Goal: Transaction & Acquisition: Book appointment/travel/reservation

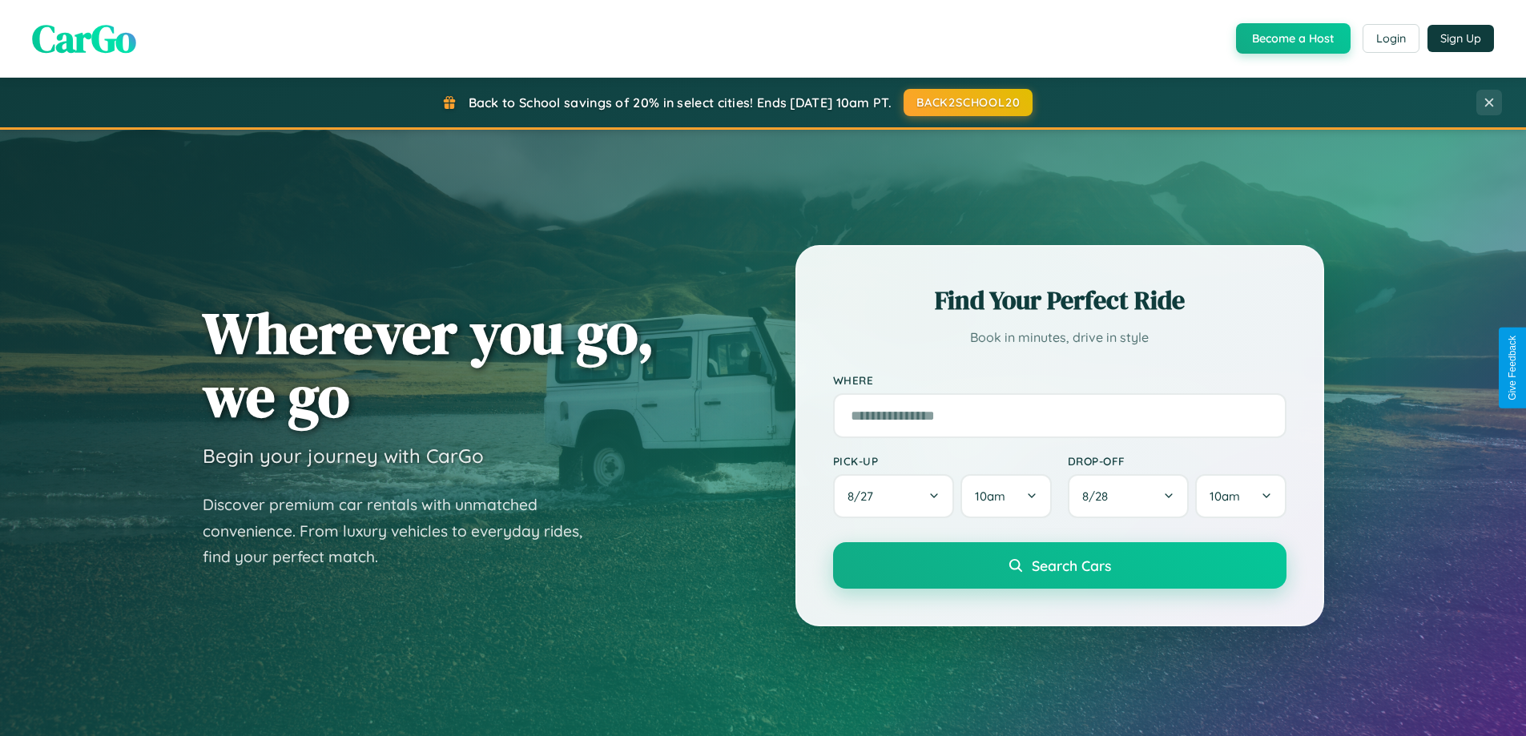
scroll to position [3082, 0]
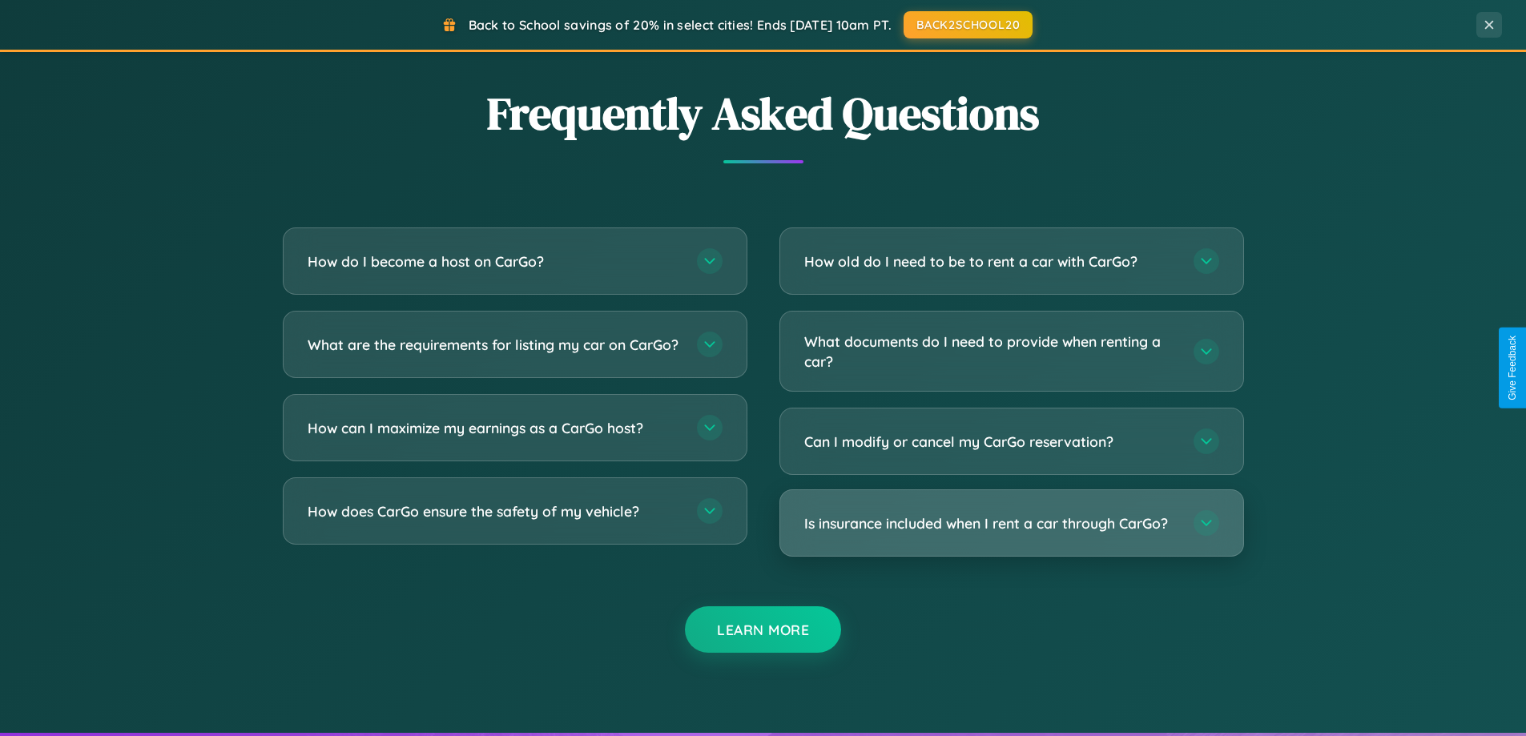
click at [1011, 525] on h3 "Is insurance included when I rent a car through CarGo?" at bounding box center [990, 523] width 373 height 20
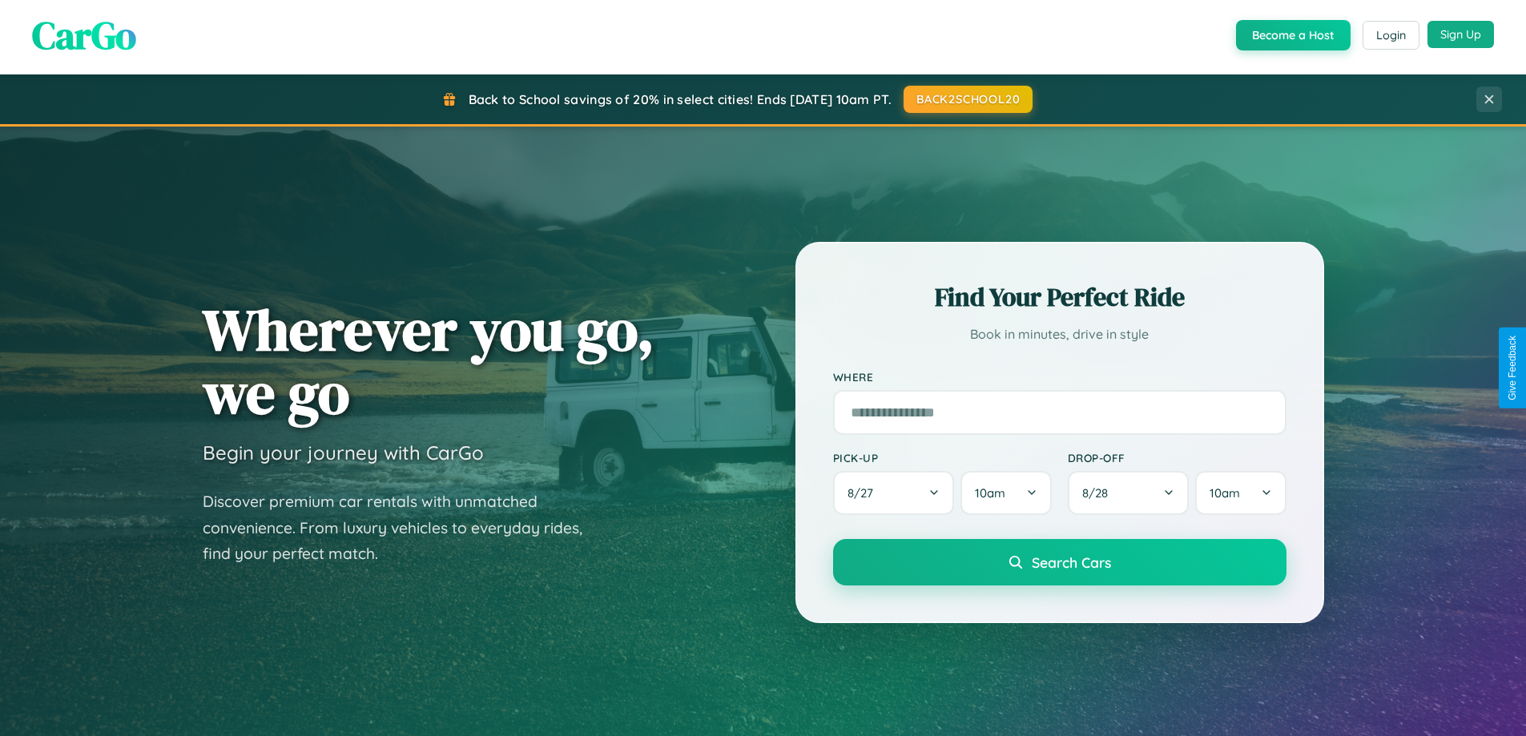
scroll to position [0, 0]
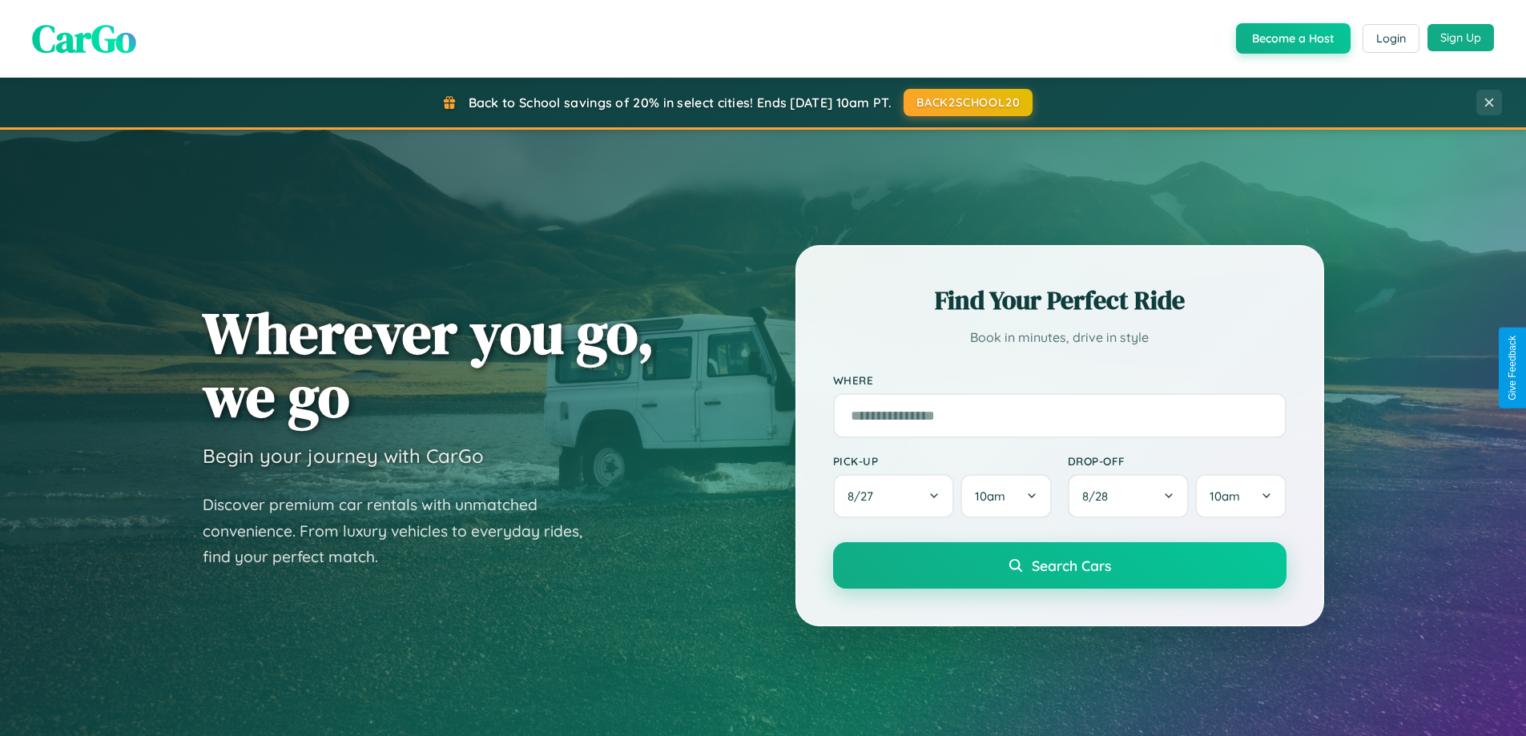
click at [1460, 38] on button "Sign Up" at bounding box center [1460, 37] width 66 height 27
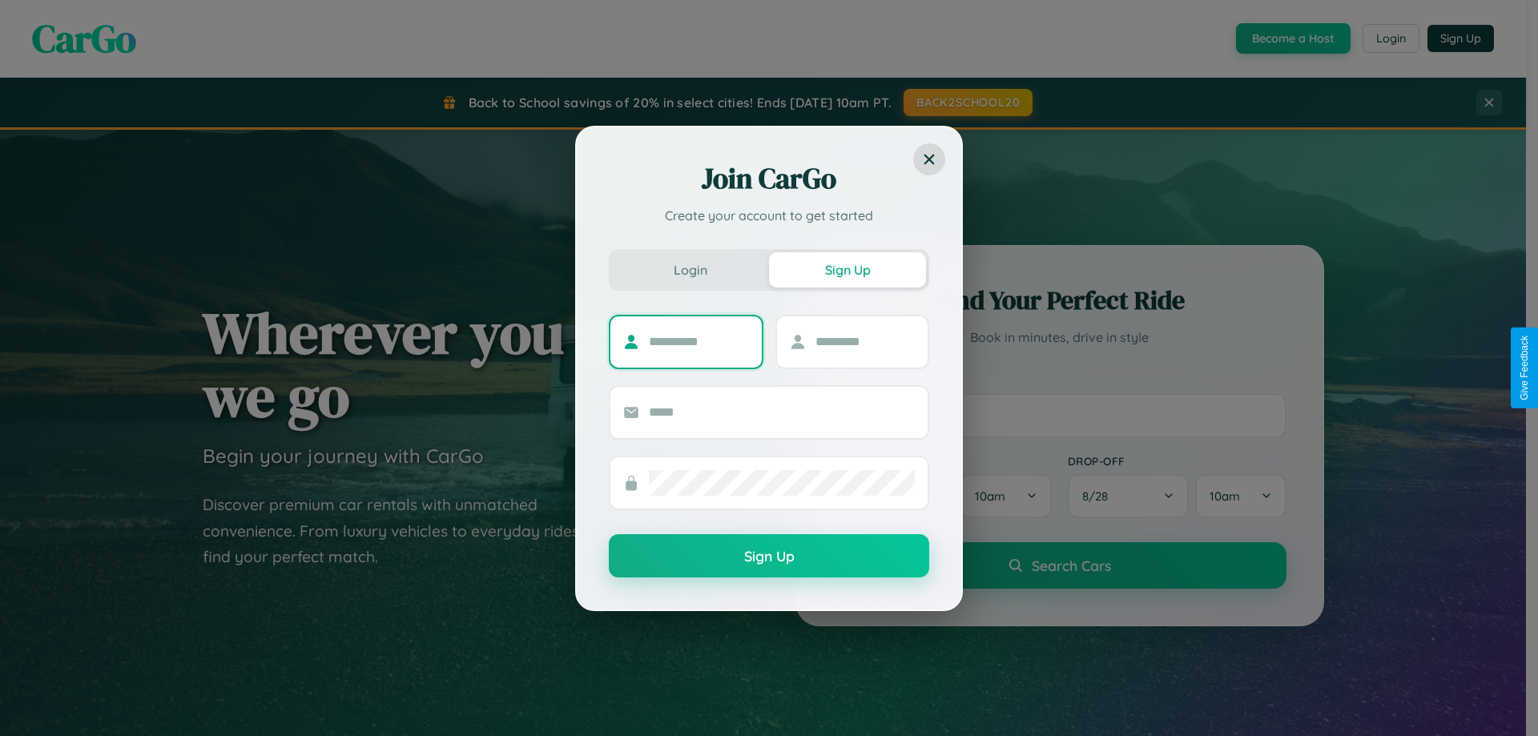
click at [698, 341] on input "text" at bounding box center [699, 342] width 100 height 26
type input "******"
click at [864, 341] on input "text" at bounding box center [865, 342] width 100 height 26
type input "*****"
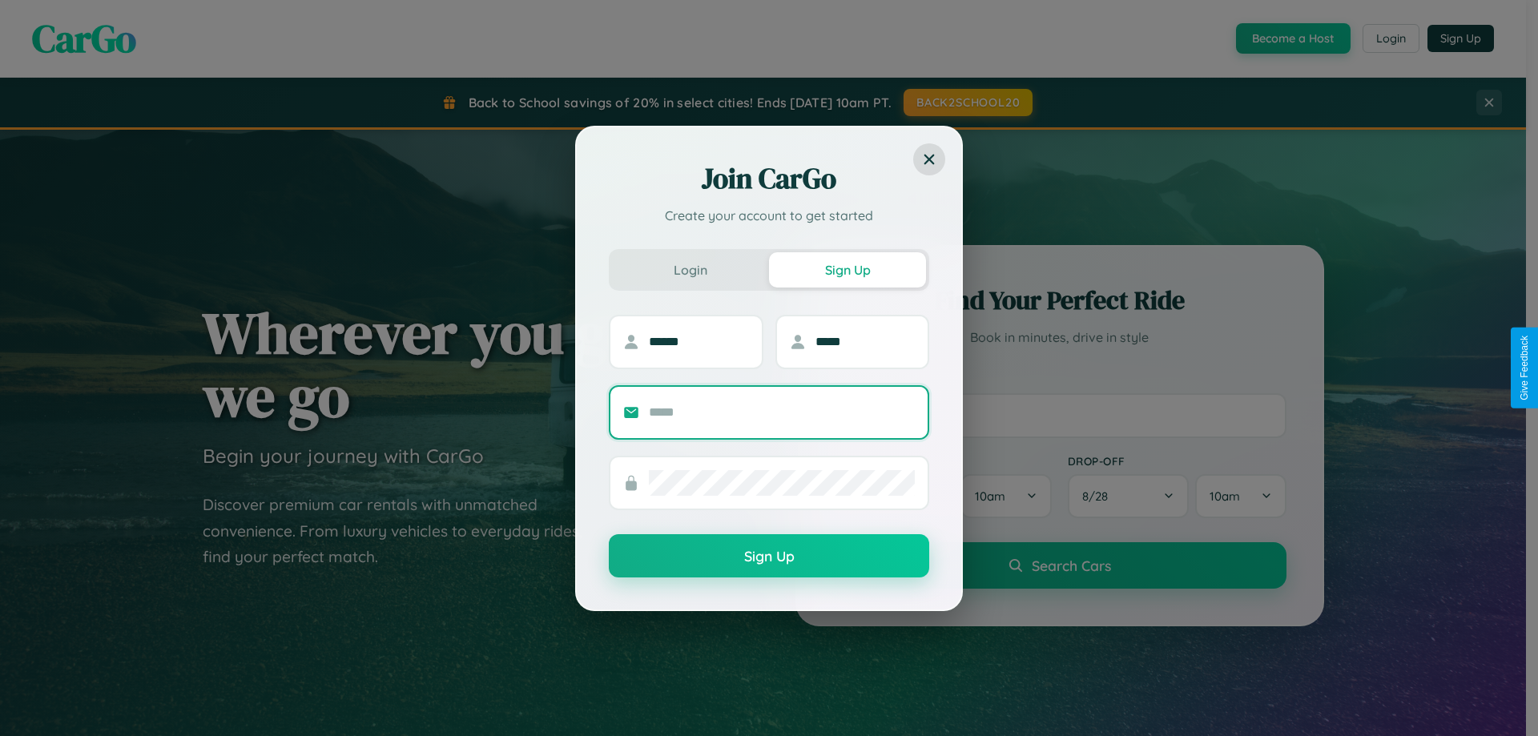
click at [782, 412] on input "text" at bounding box center [782, 413] width 266 height 26
type input "**********"
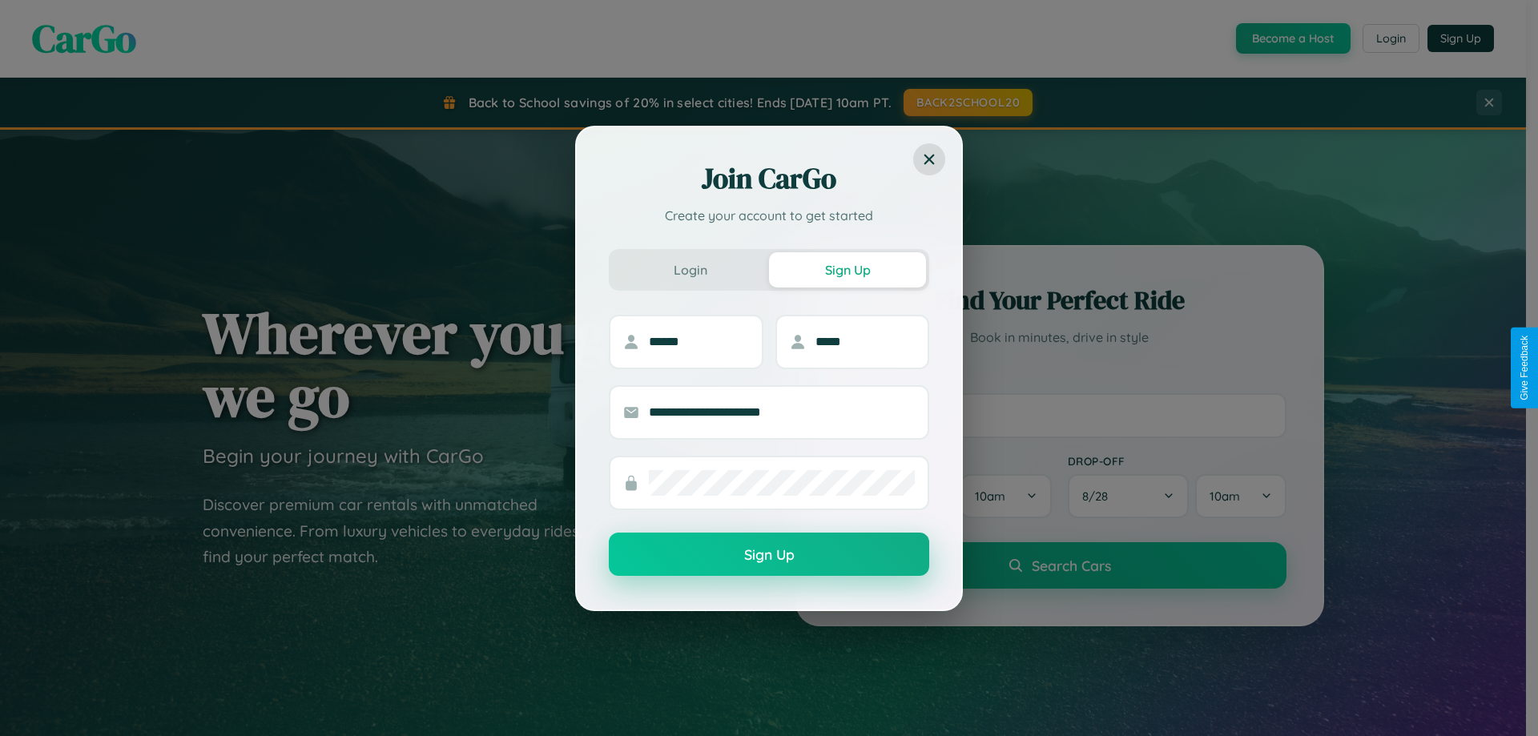
click at [769, 555] on button "Sign Up" at bounding box center [769, 554] width 320 height 43
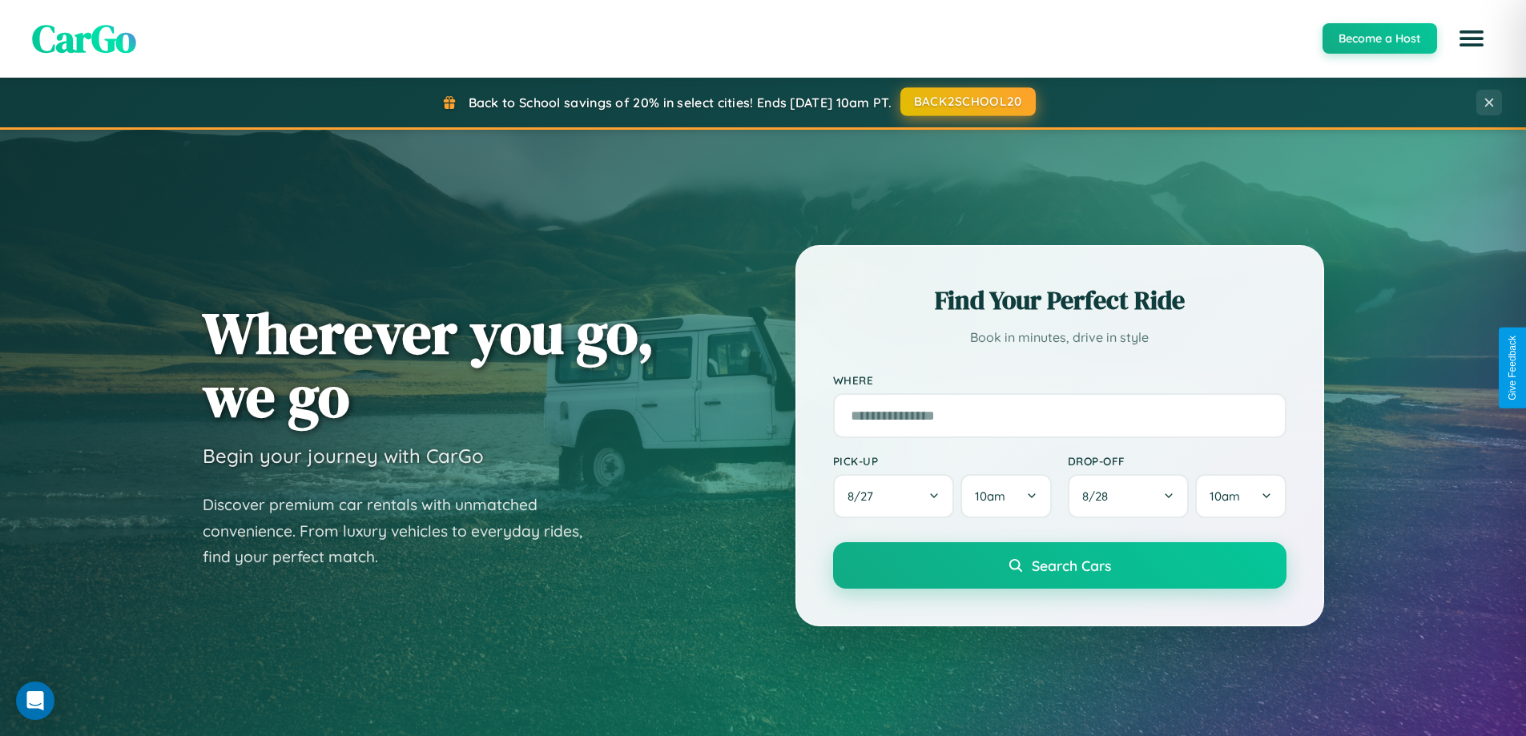
click at [967, 102] on button "BACK2SCHOOL20" at bounding box center [967, 101] width 135 height 29
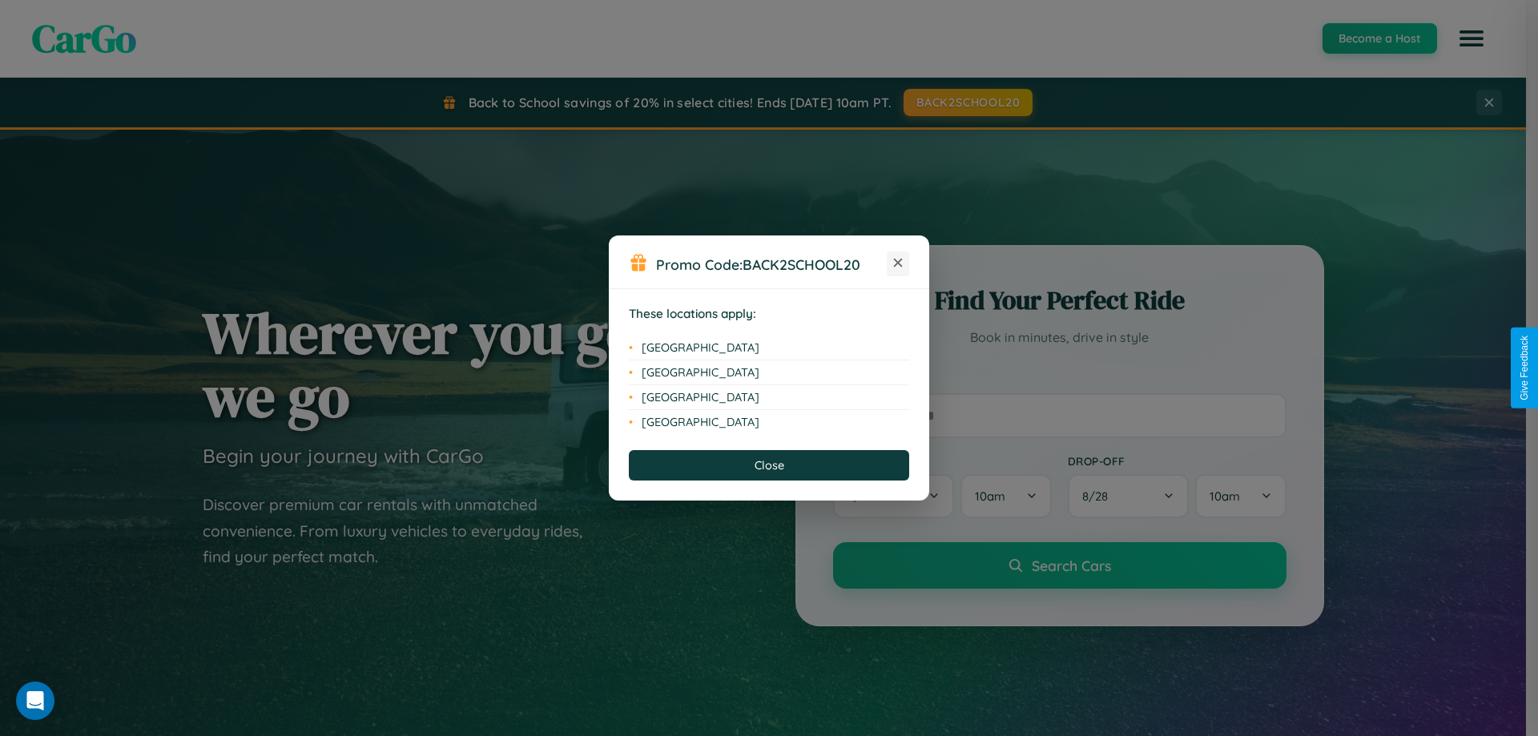
click at [898, 264] on icon at bounding box center [898, 263] width 9 height 9
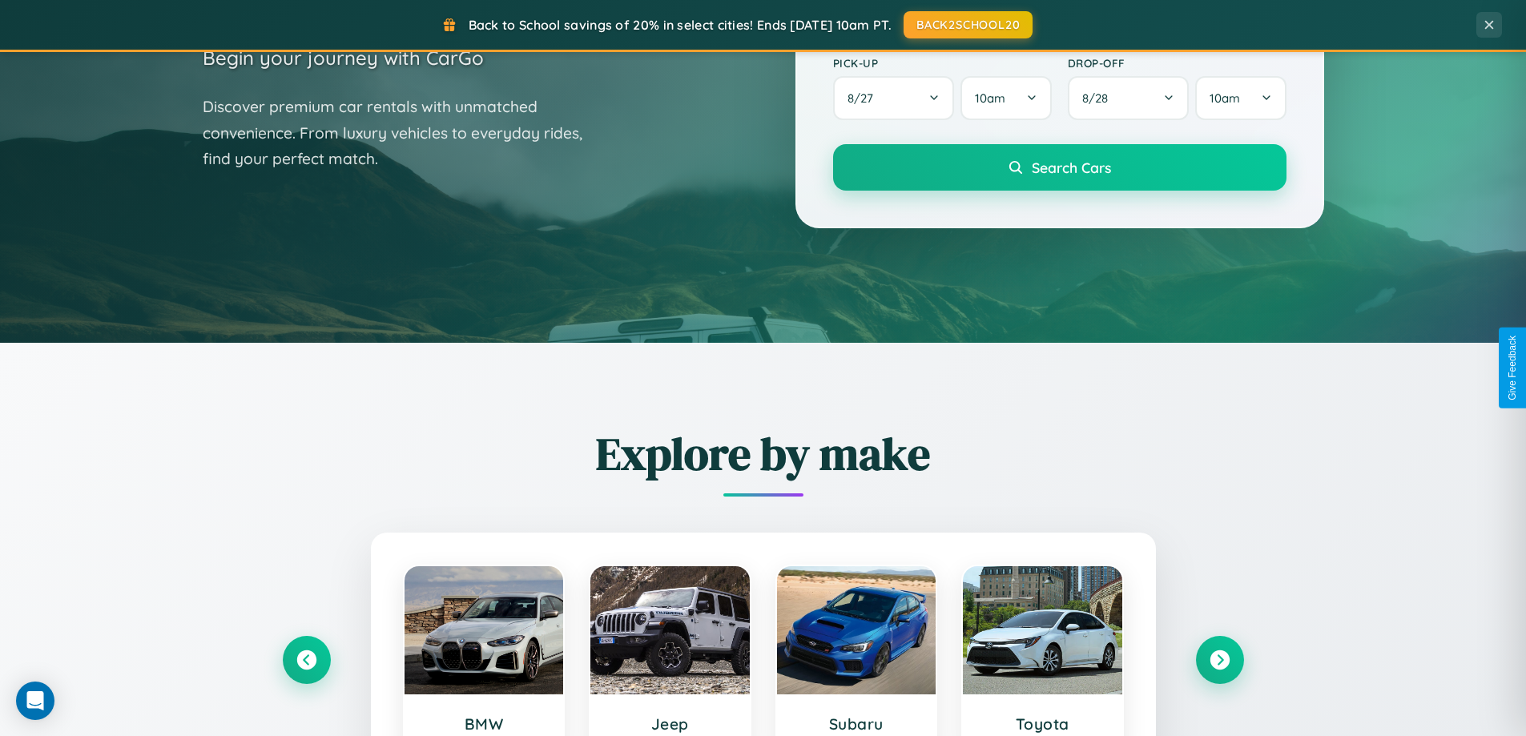
scroll to position [690, 0]
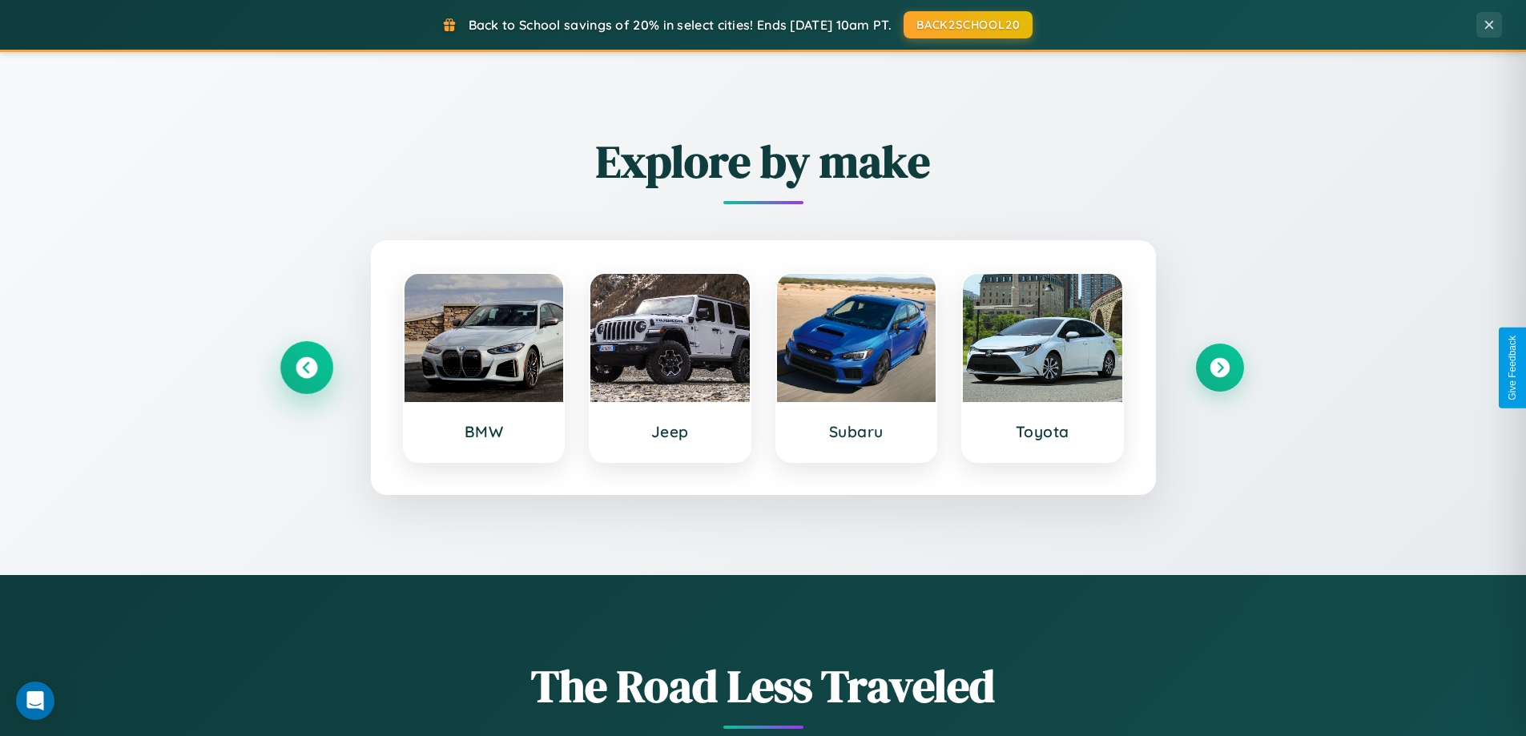
click at [306, 368] on icon at bounding box center [307, 368] width 22 height 22
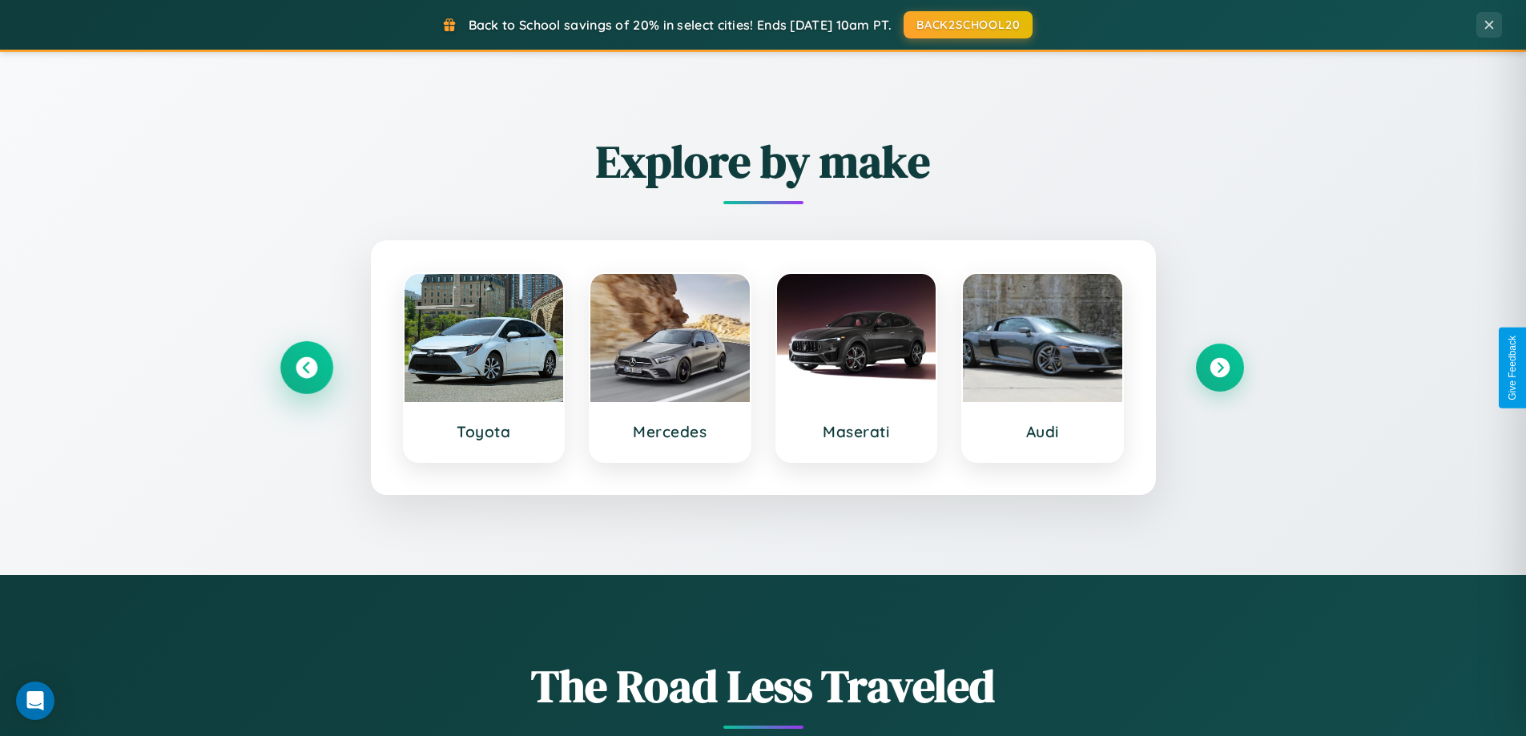
click at [306, 368] on icon at bounding box center [307, 368] width 22 height 22
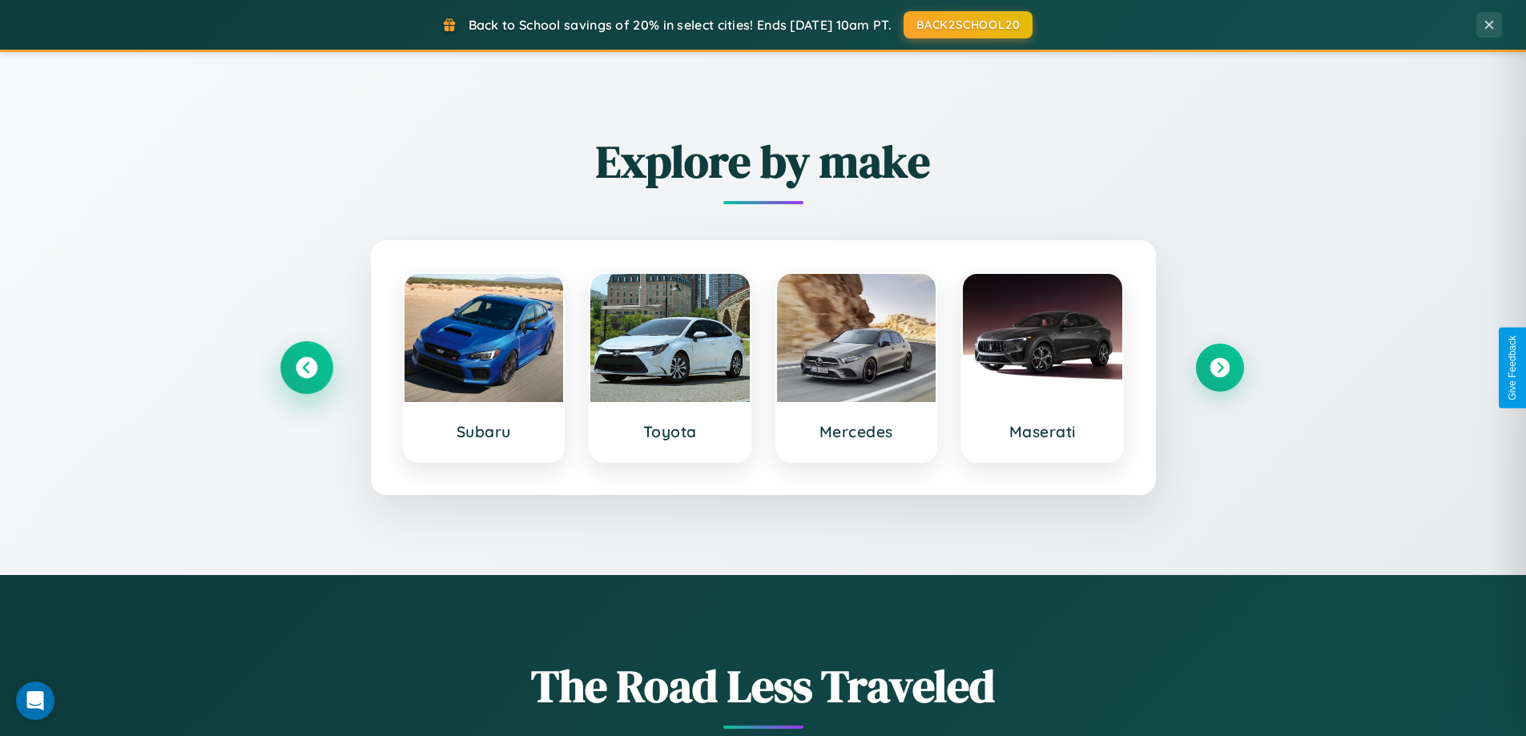
click at [306, 368] on icon at bounding box center [307, 368] width 22 height 22
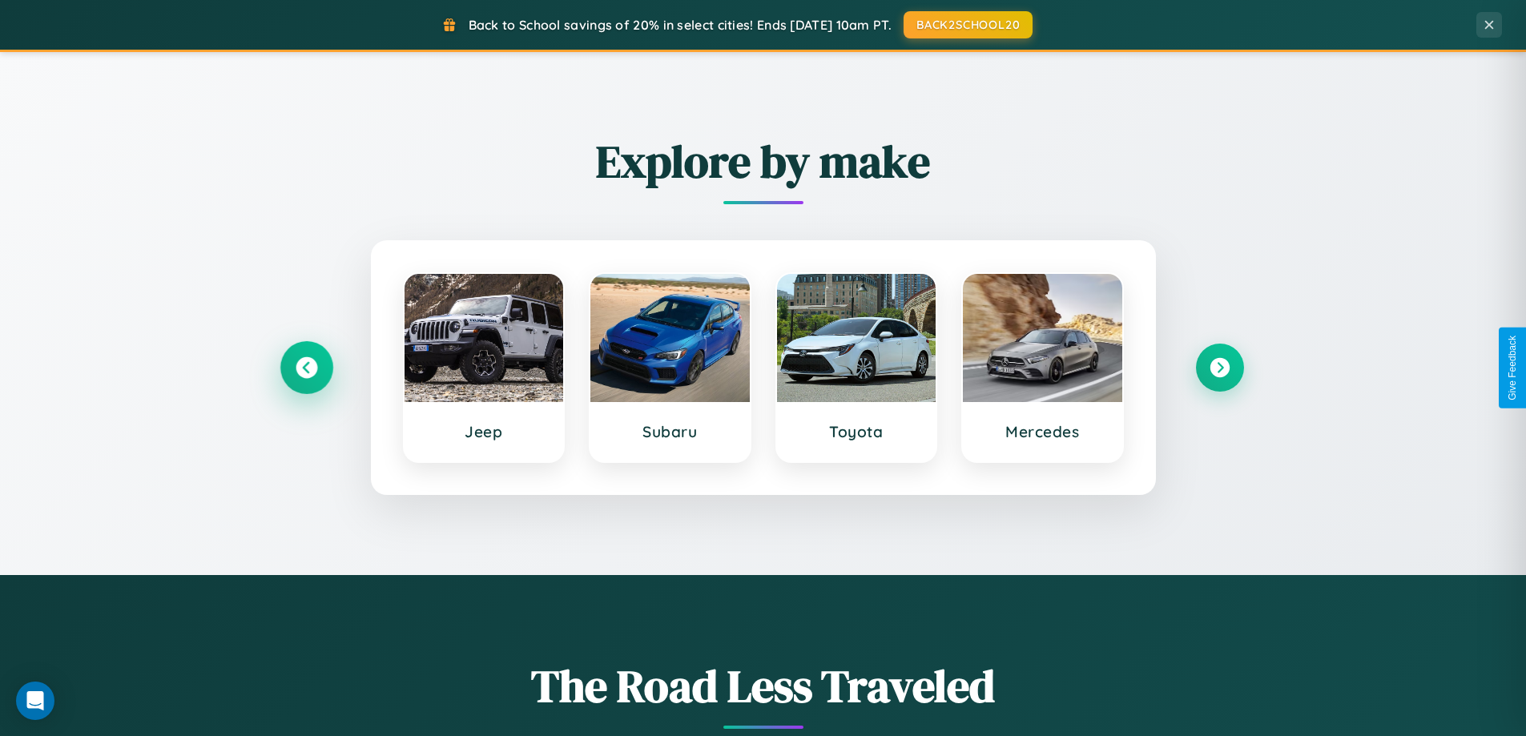
click at [306, 368] on icon at bounding box center [307, 368] width 22 height 22
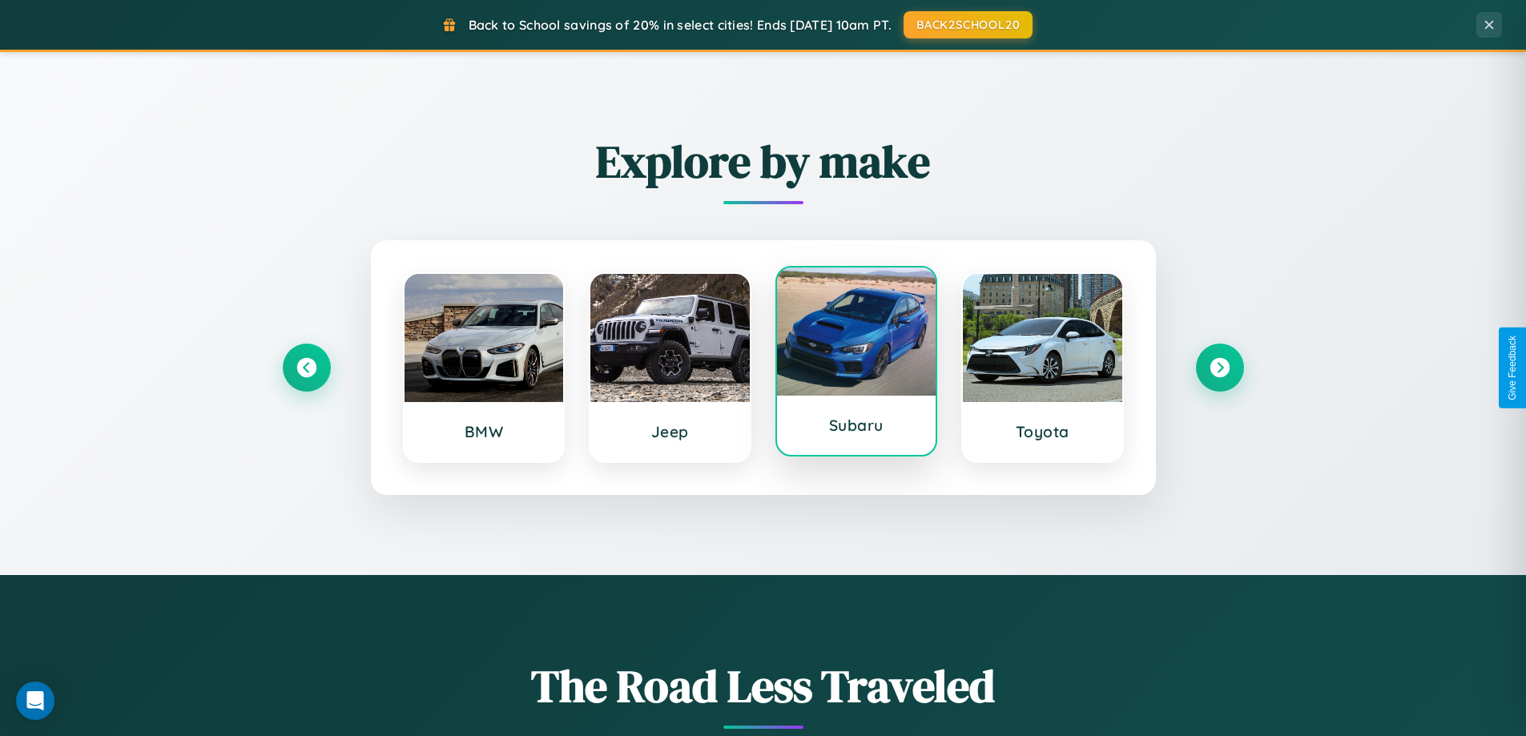
click at [855, 365] on div at bounding box center [856, 332] width 159 height 128
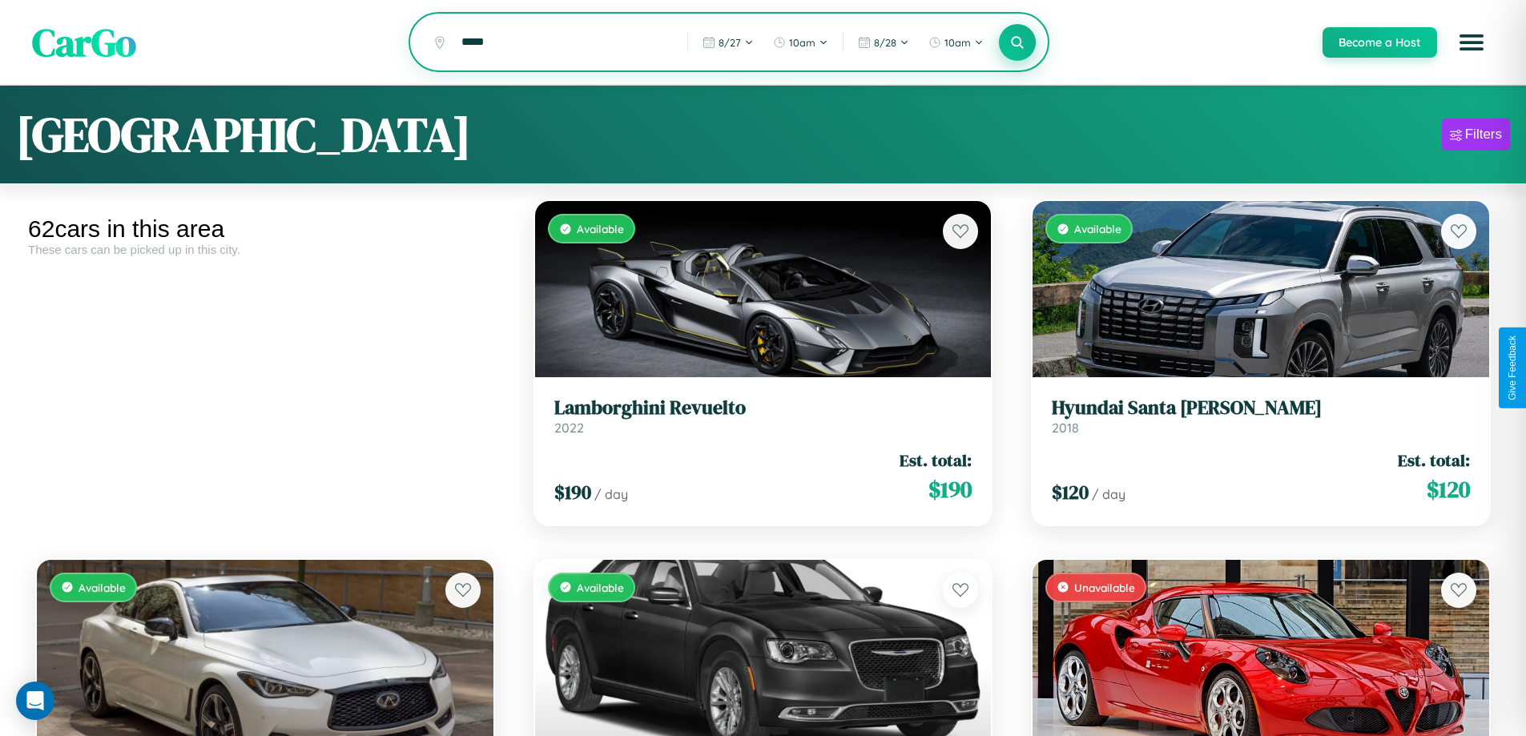
click at [1016, 43] on icon at bounding box center [1017, 41] width 15 height 15
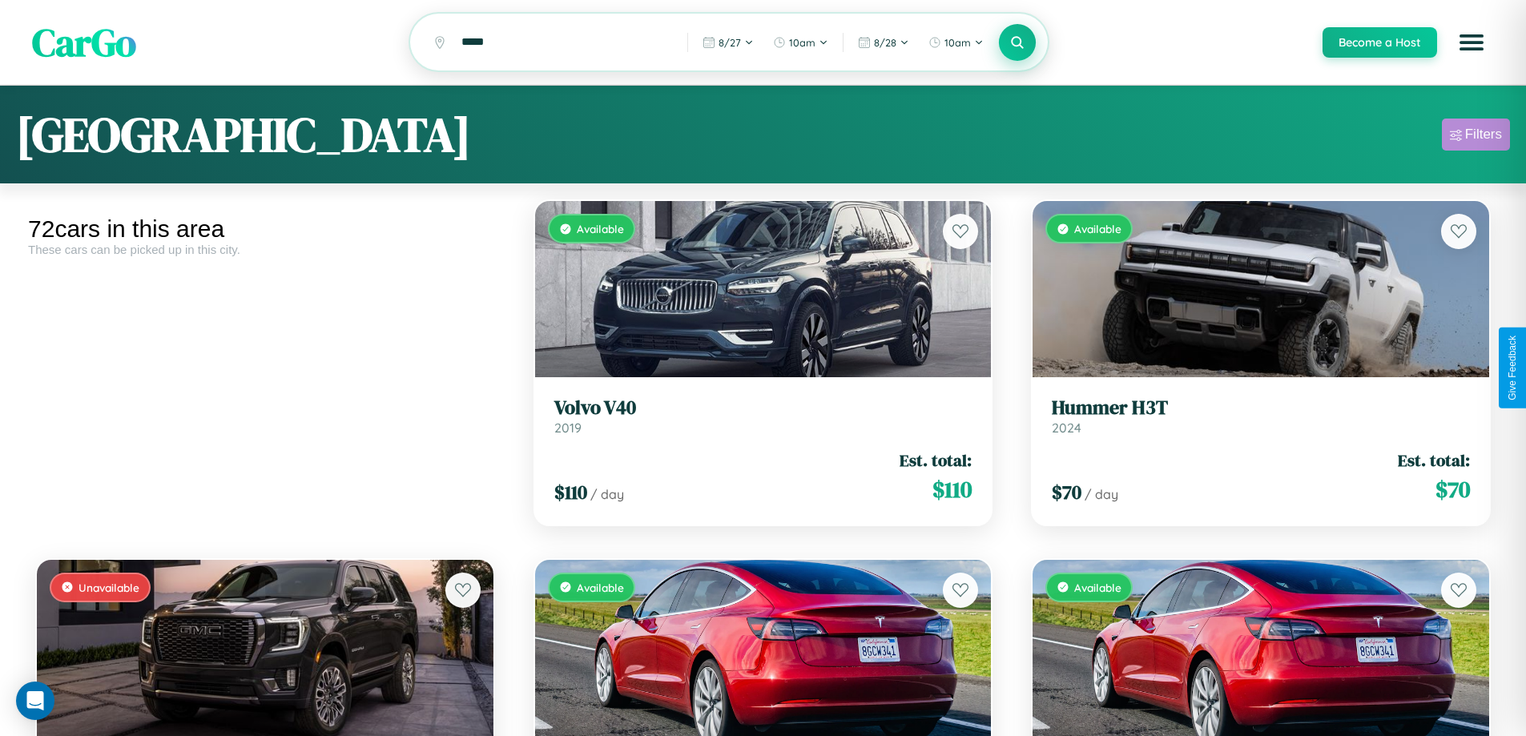
click at [1475, 137] on div "Filters" at bounding box center [1483, 135] width 37 height 16
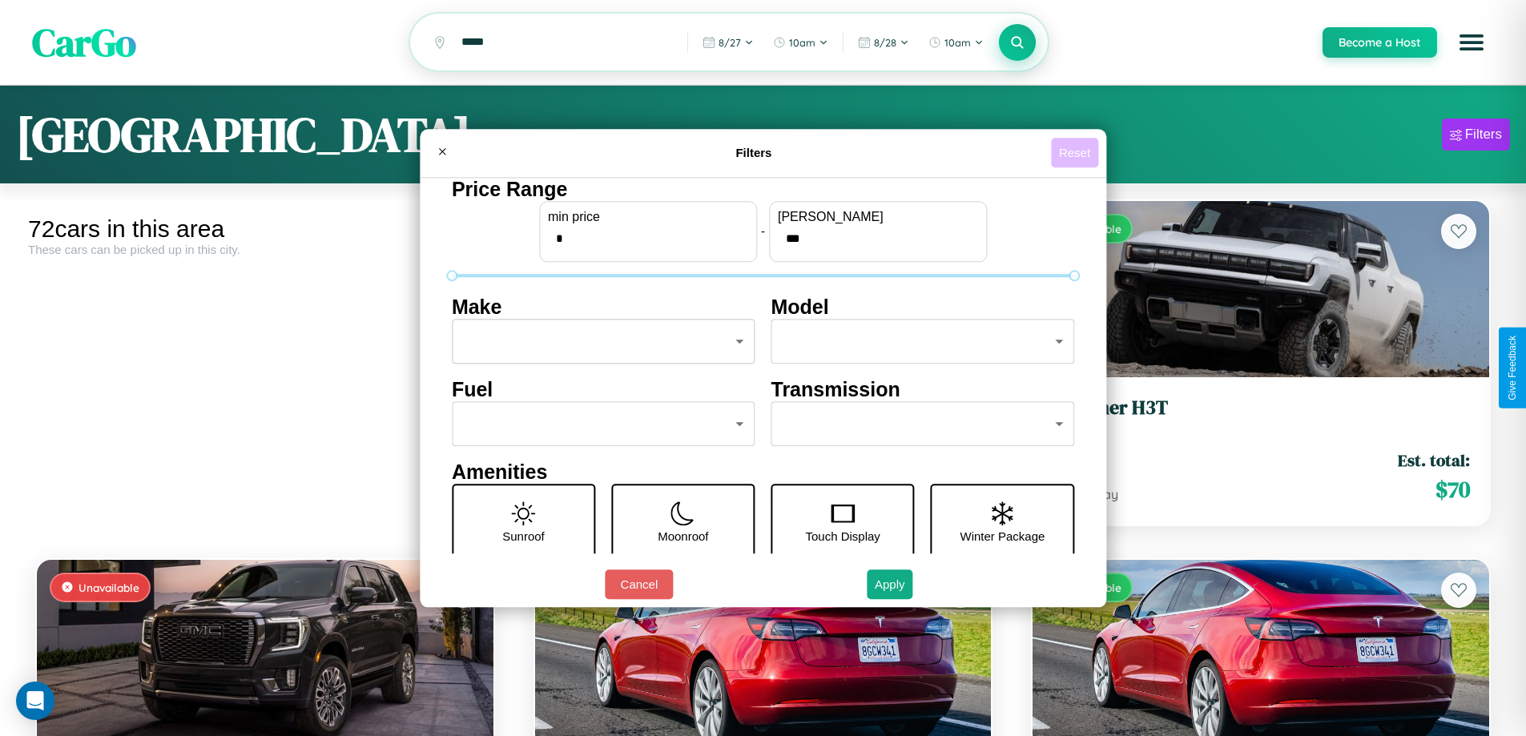
click at [1077, 152] on button "Reset" at bounding box center [1074, 153] width 47 height 30
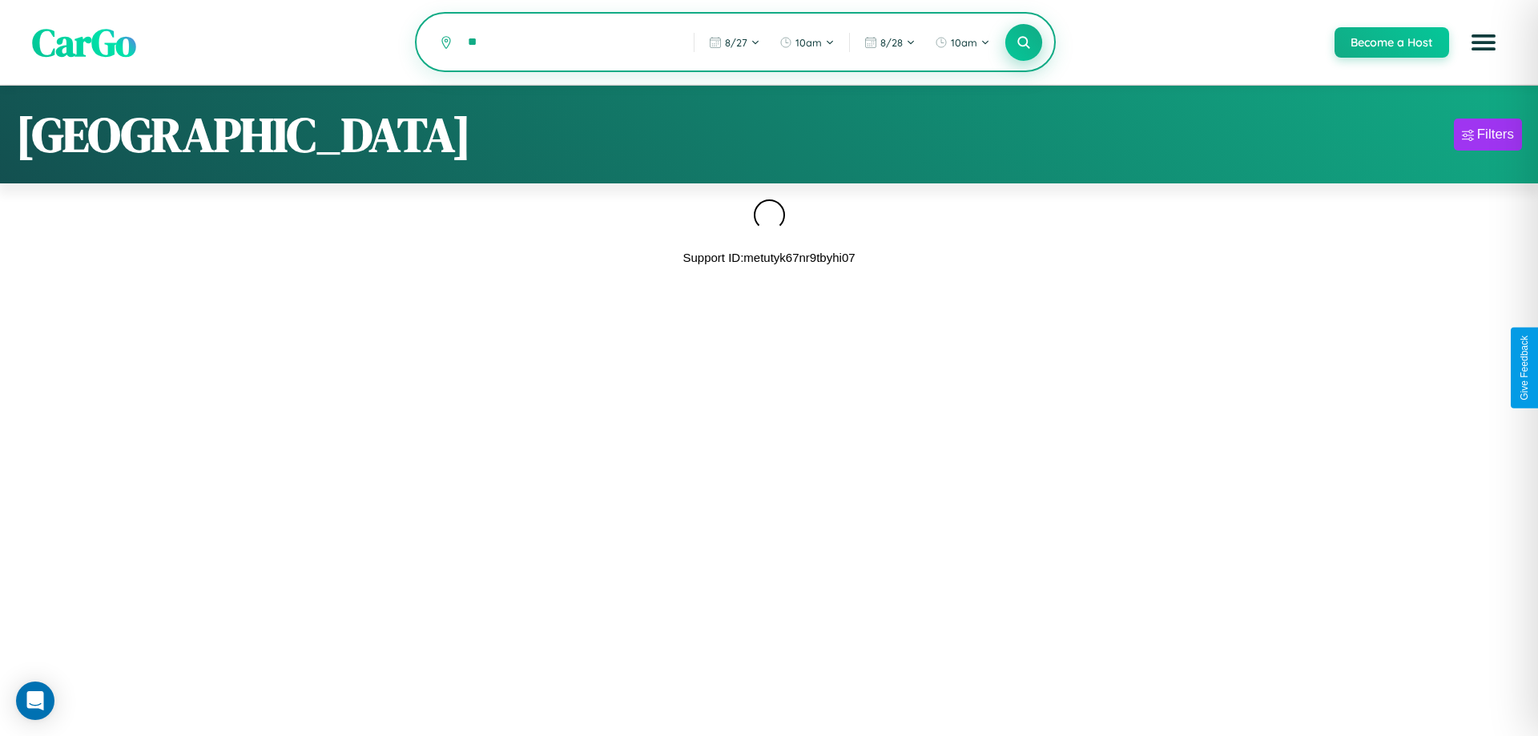
type input "*"
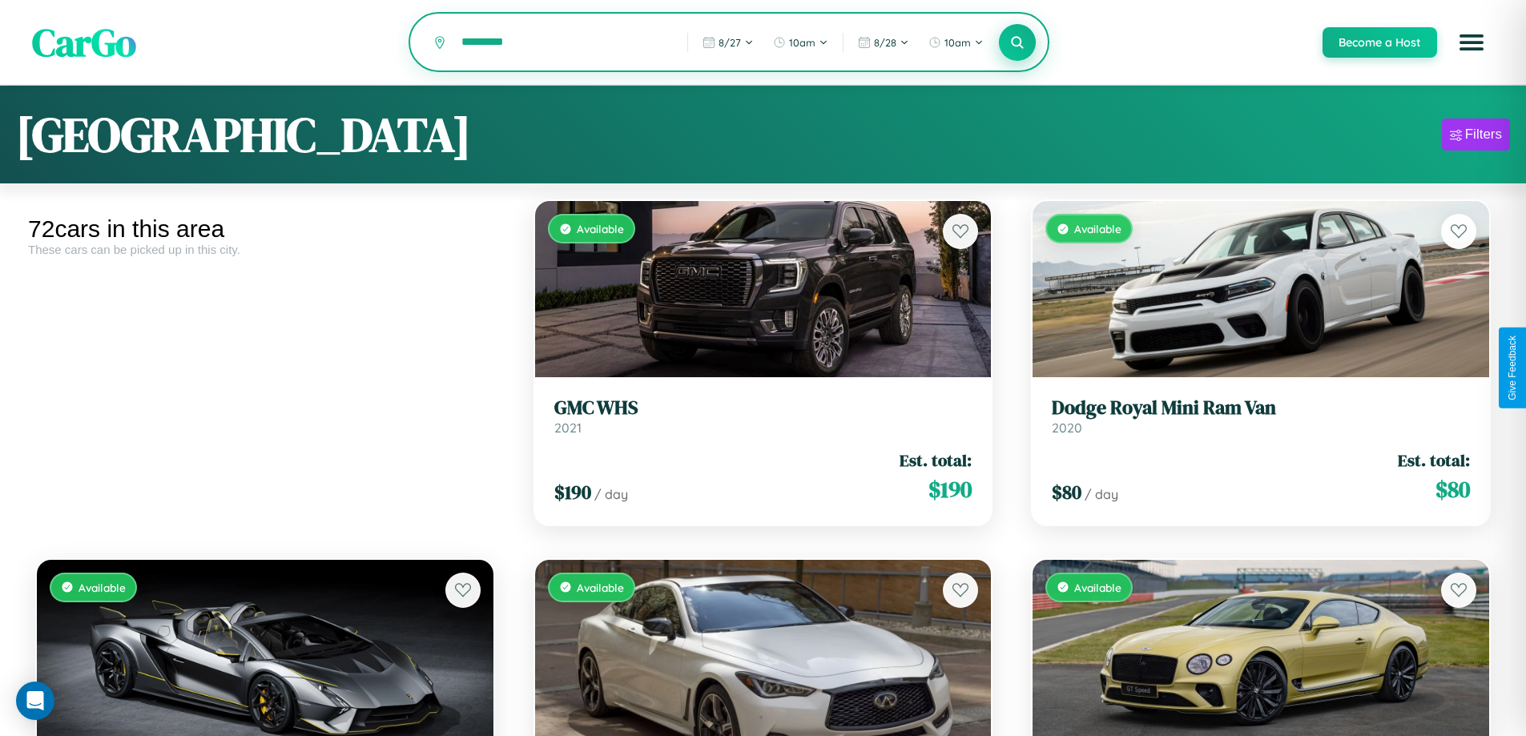
type input "*********"
click at [1016, 43] on icon at bounding box center [1017, 41] width 15 height 15
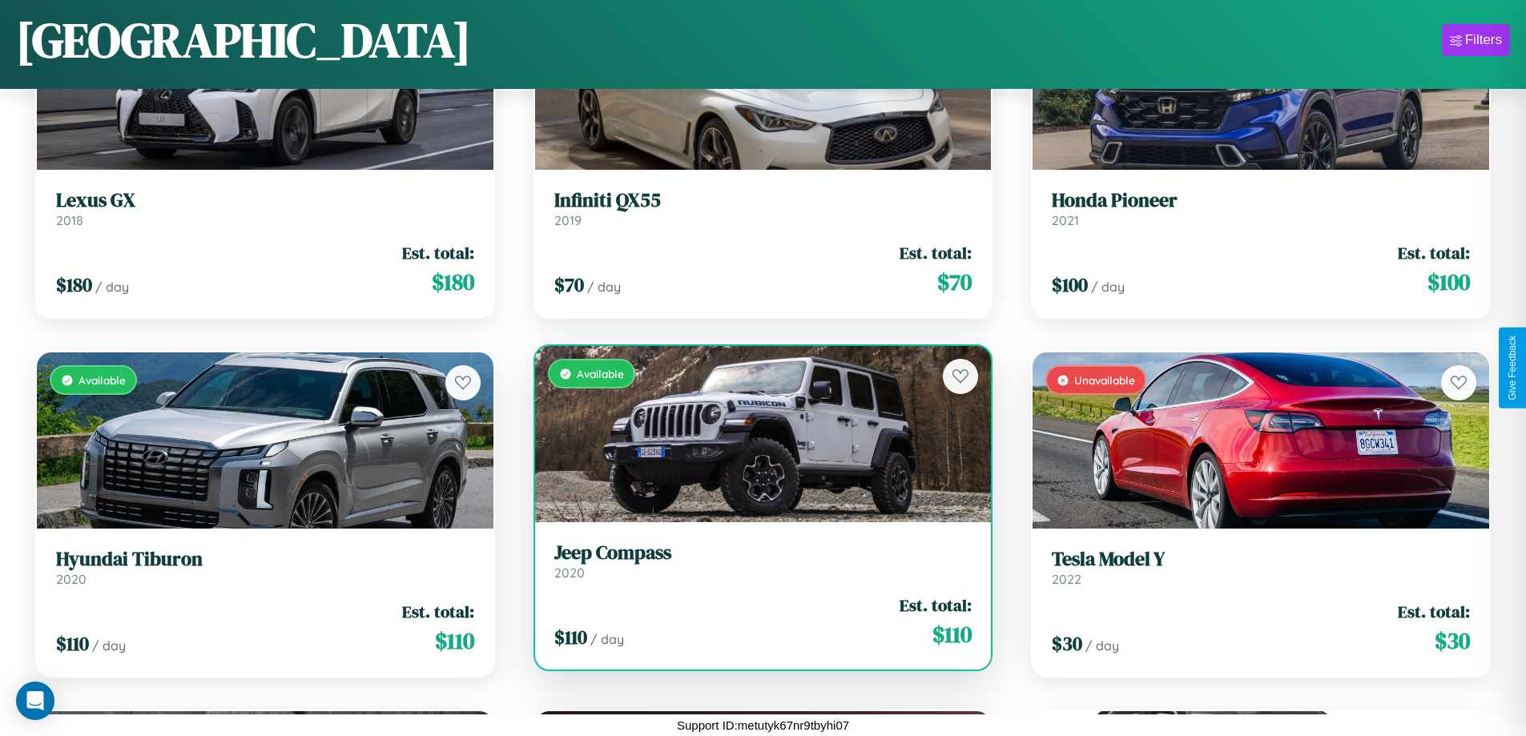
scroll to position [1302, 0]
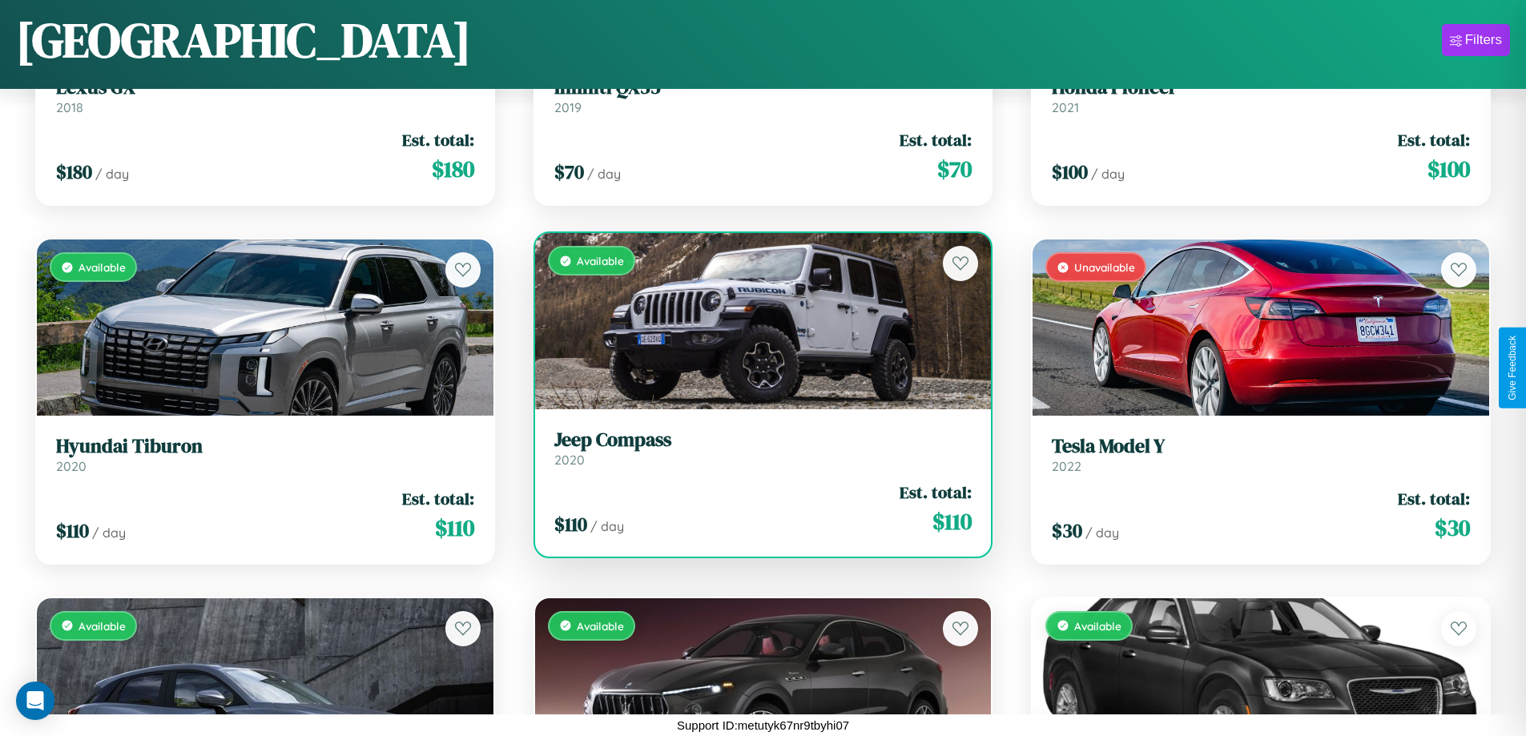
click at [756, 452] on h3 "Jeep Compass" at bounding box center [763, 440] width 418 height 23
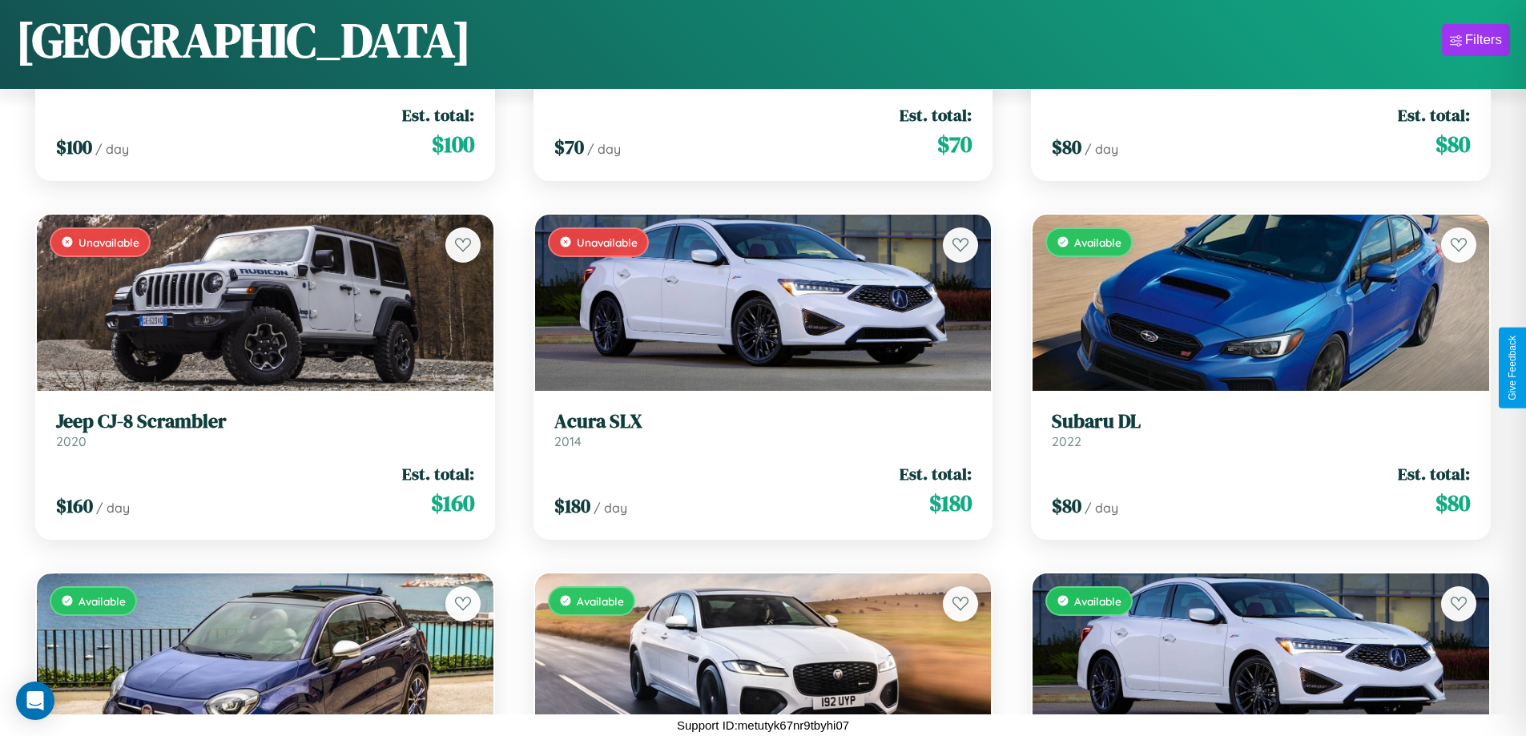
scroll to position [7656, 0]
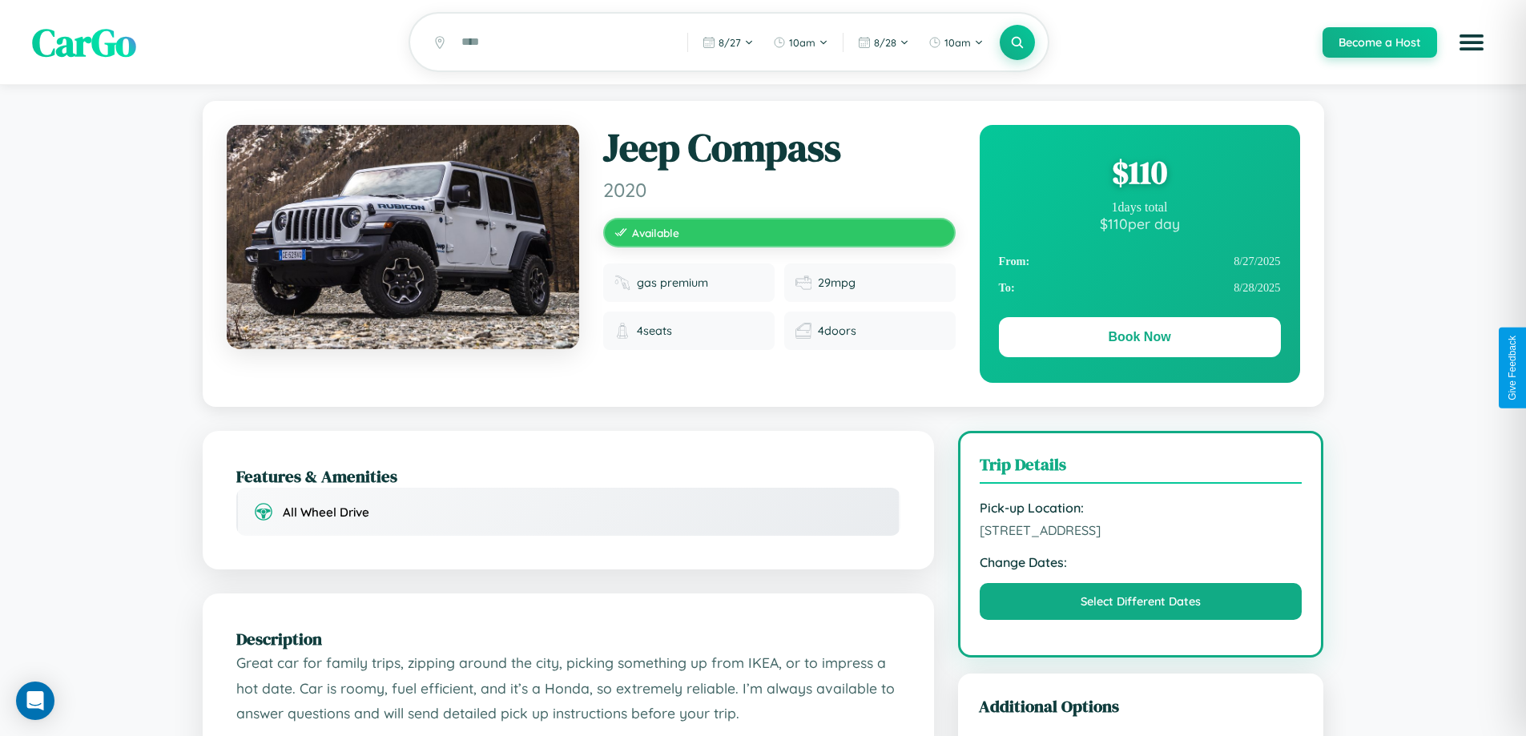
click at [1139, 175] on div "$ 110" at bounding box center [1140, 172] width 282 height 43
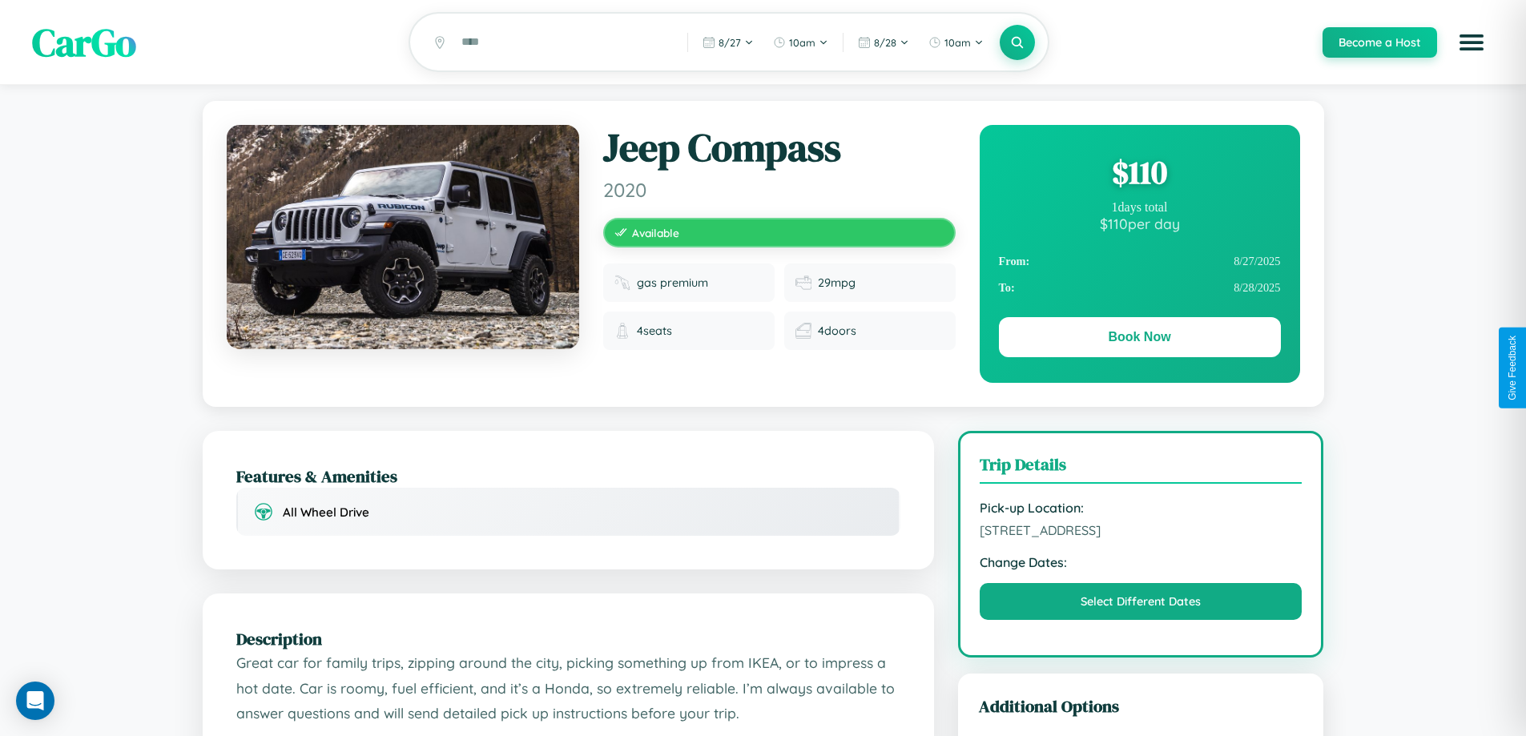
click at [1139, 175] on div "$ 110" at bounding box center [1140, 172] width 282 height 43
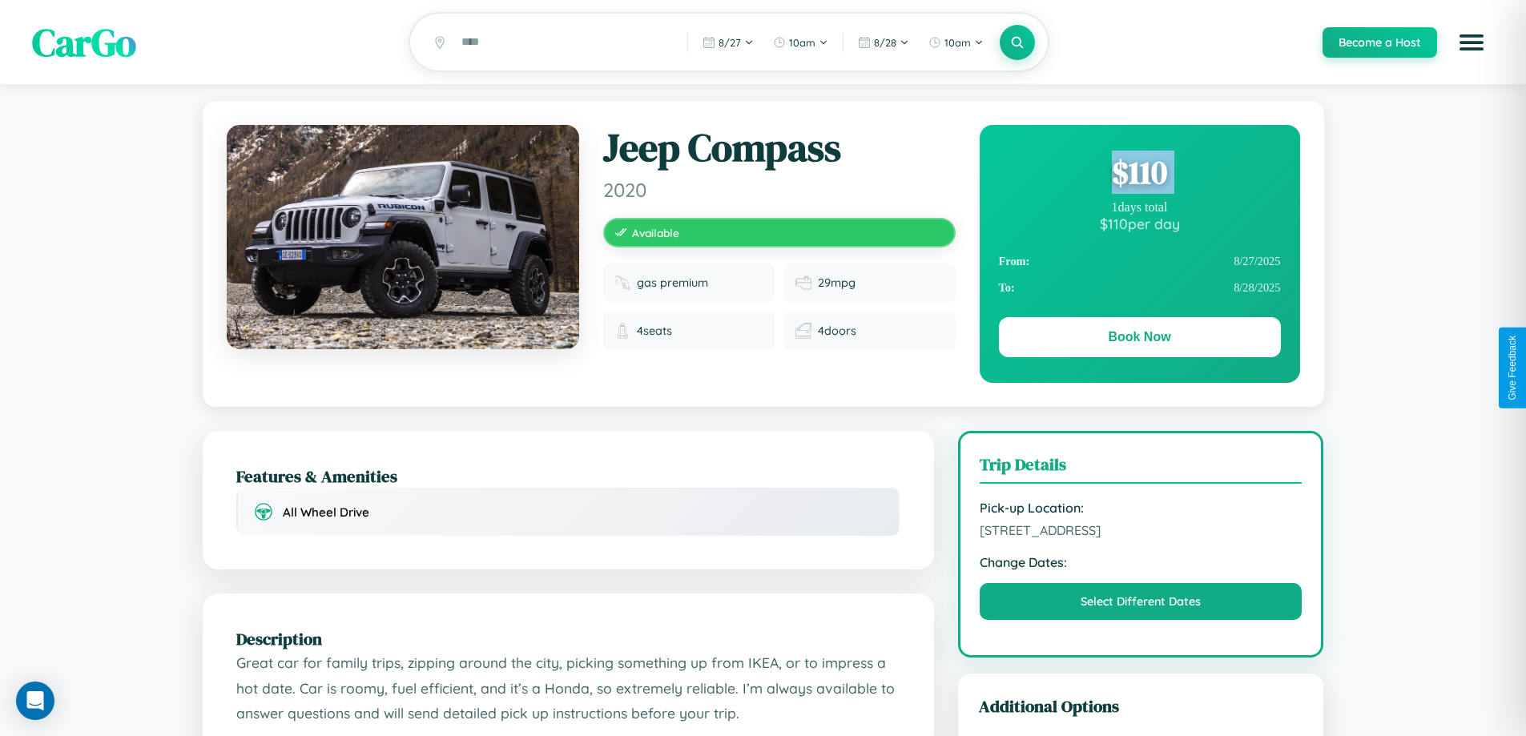
click at [1139, 175] on div "$ 110" at bounding box center [1140, 172] width 282 height 43
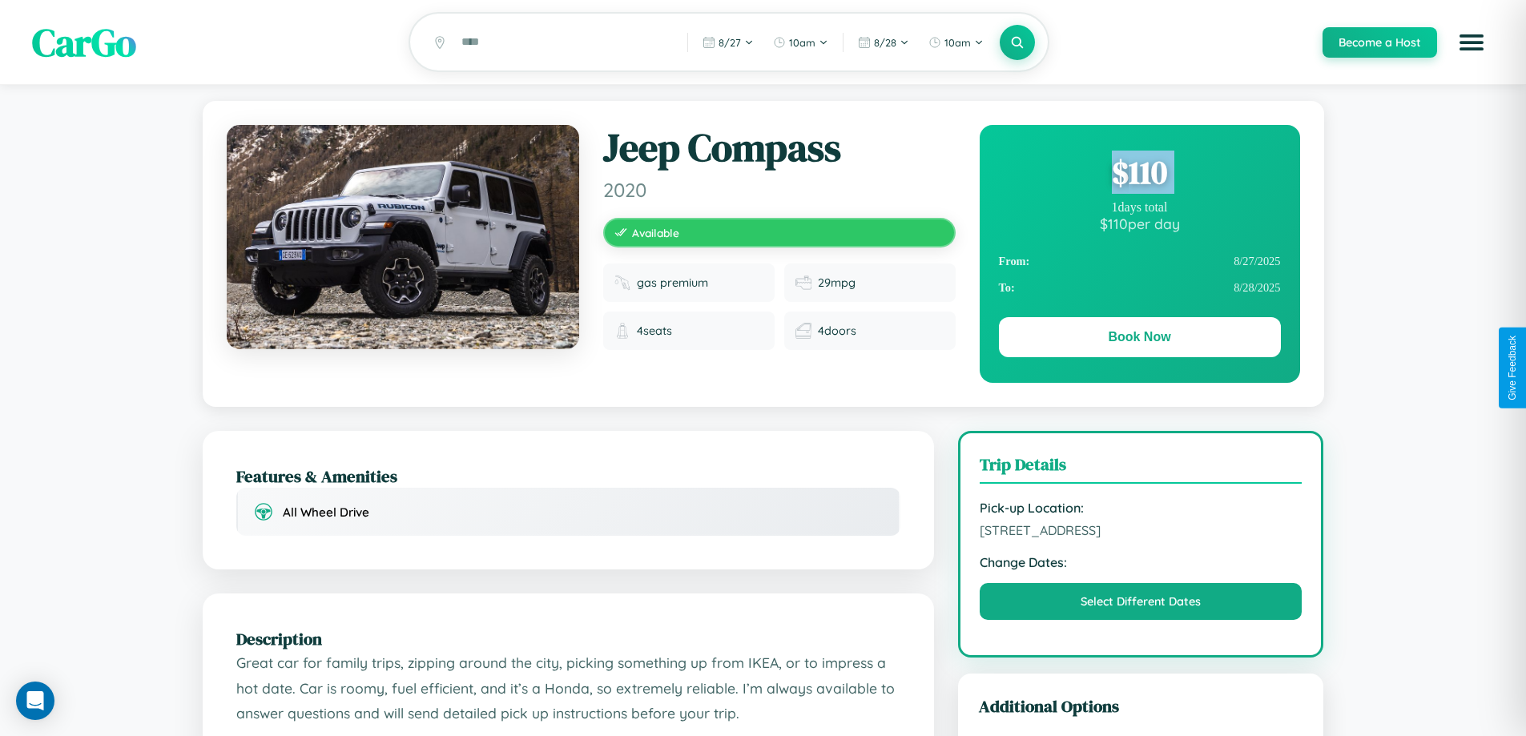
click at [1139, 175] on div "$ 110" at bounding box center [1140, 172] width 282 height 43
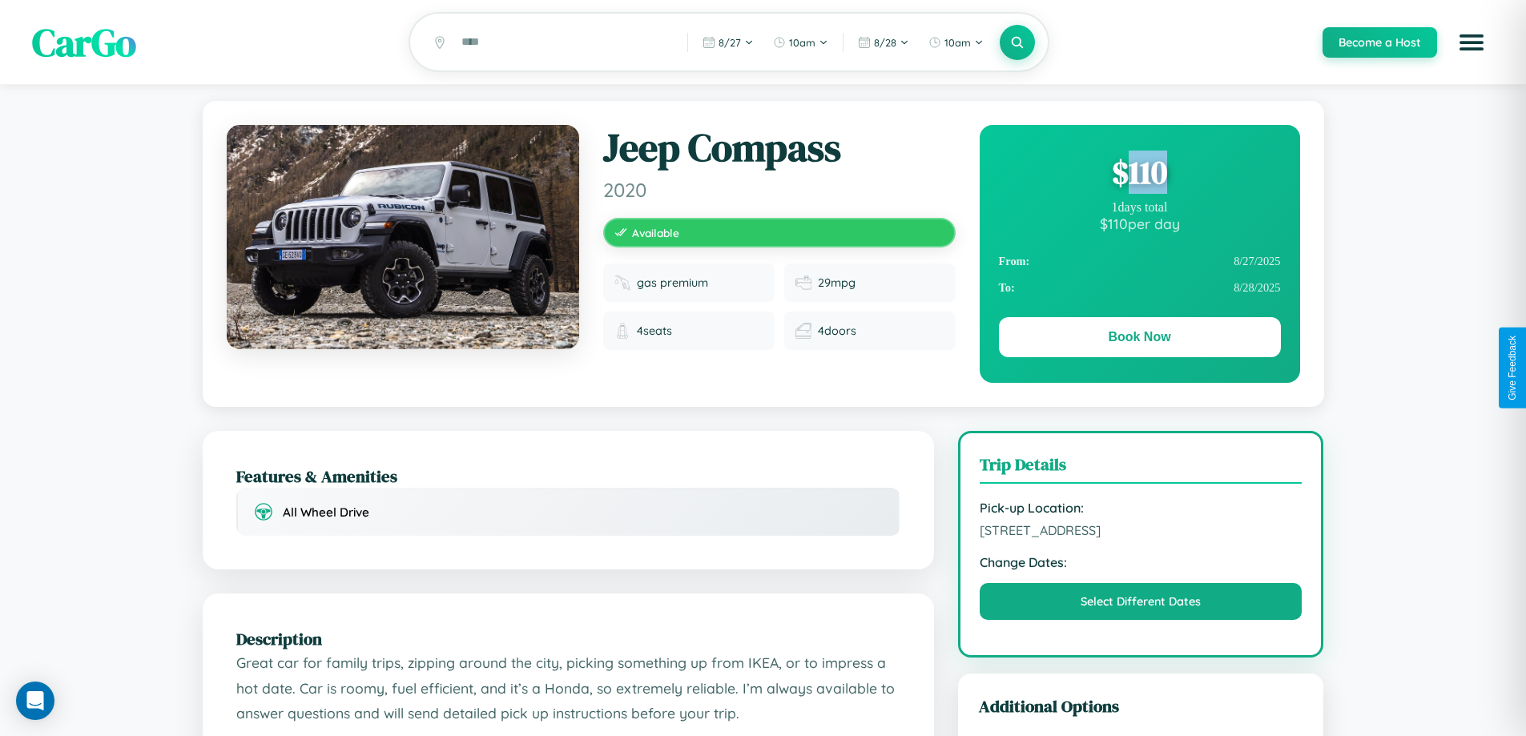
click at [1139, 175] on div "$ 110" at bounding box center [1140, 172] width 282 height 43
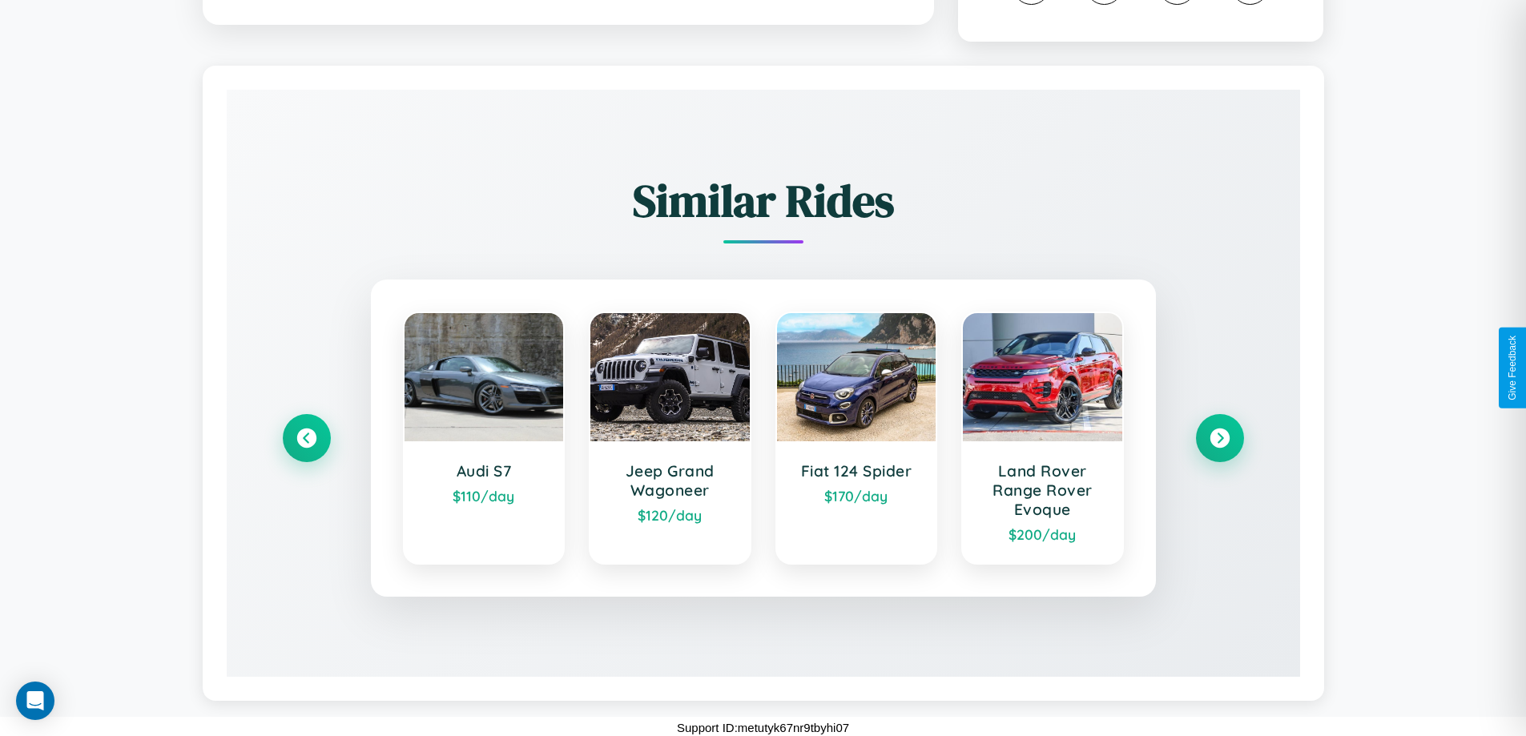
scroll to position [911, 0]
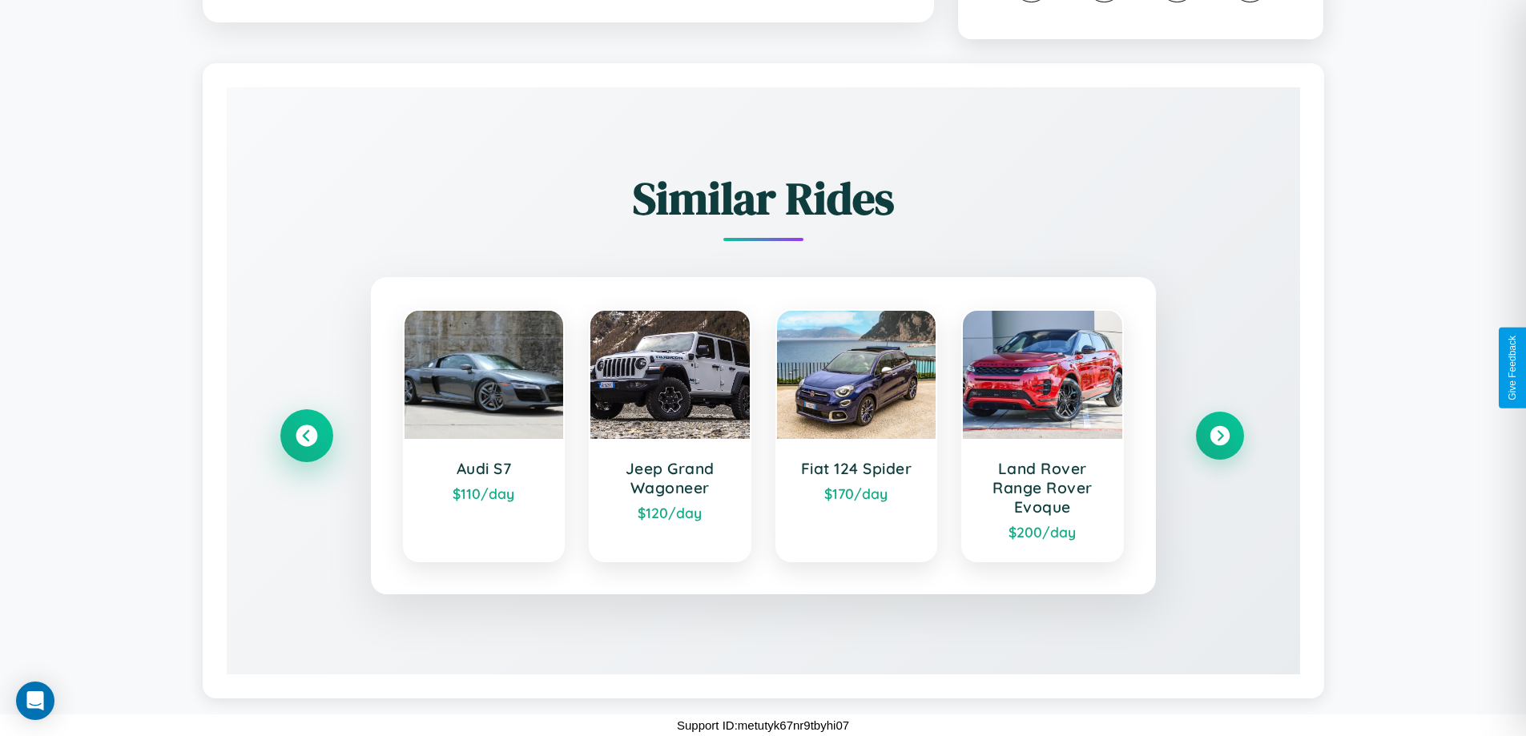
click at [306, 436] on icon at bounding box center [307, 436] width 22 height 22
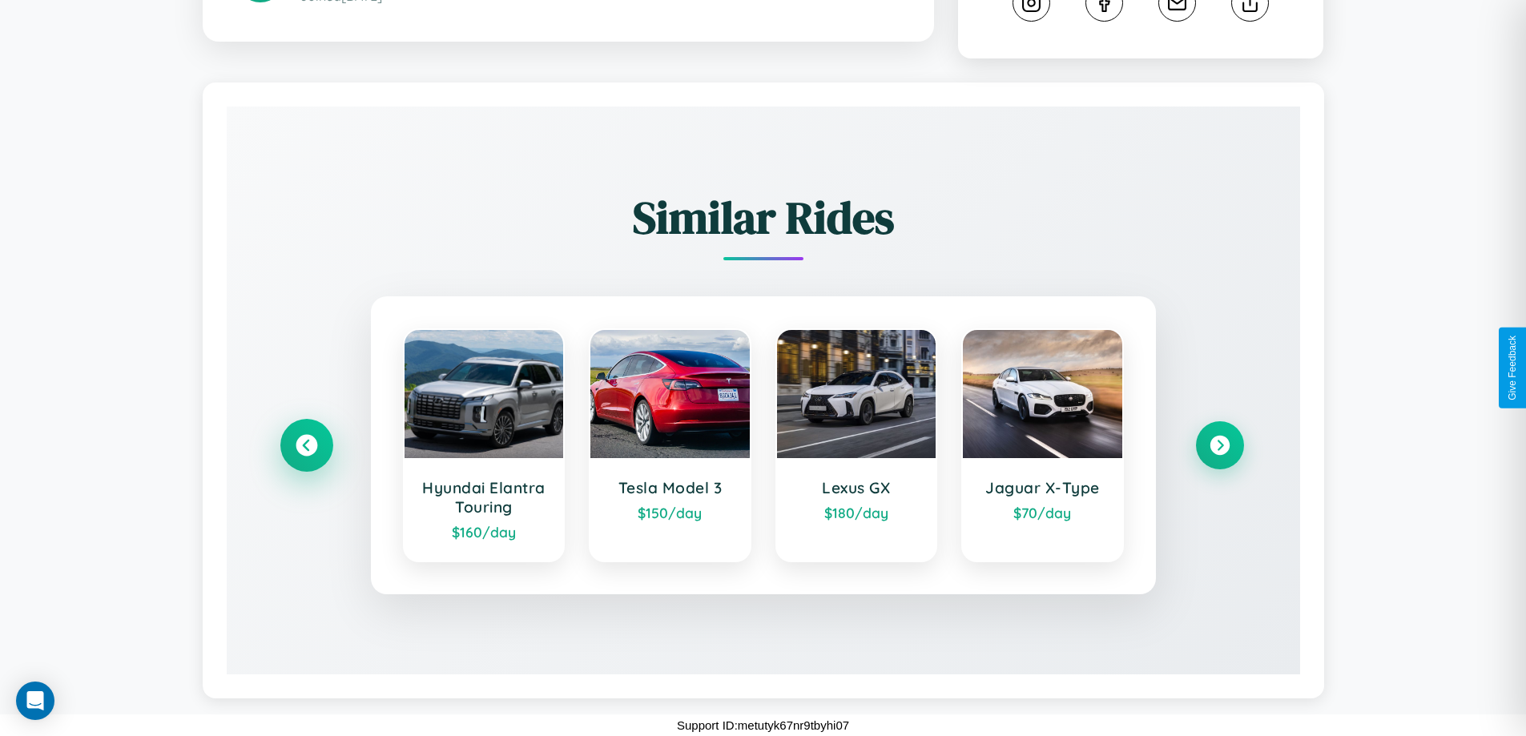
scroll to position [892, 0]
click at [1219, 445] on icon at bounding box center [1220, 446] width 22 height 22
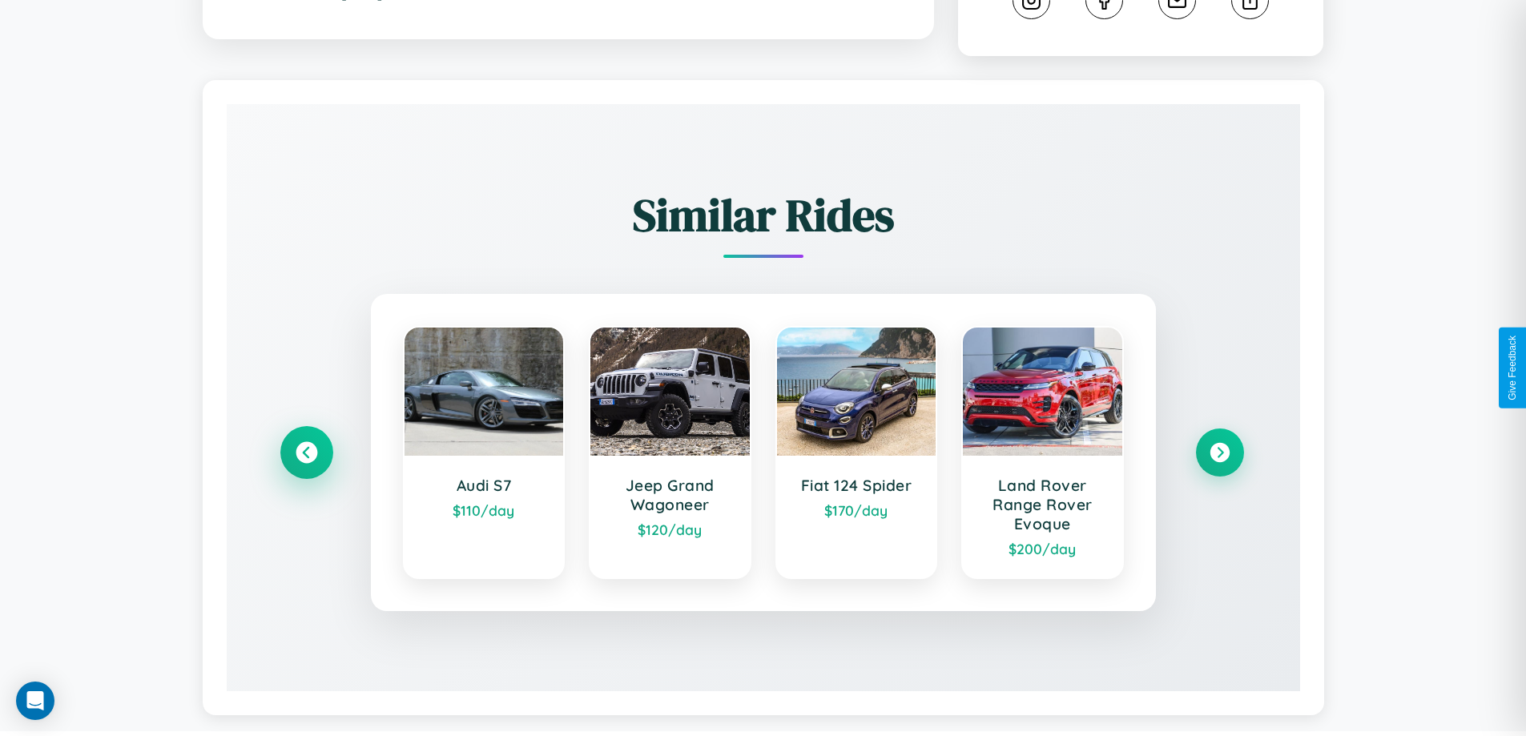
click at [306, 455] on icon at bounding box center [307, 453] width 22 height 22
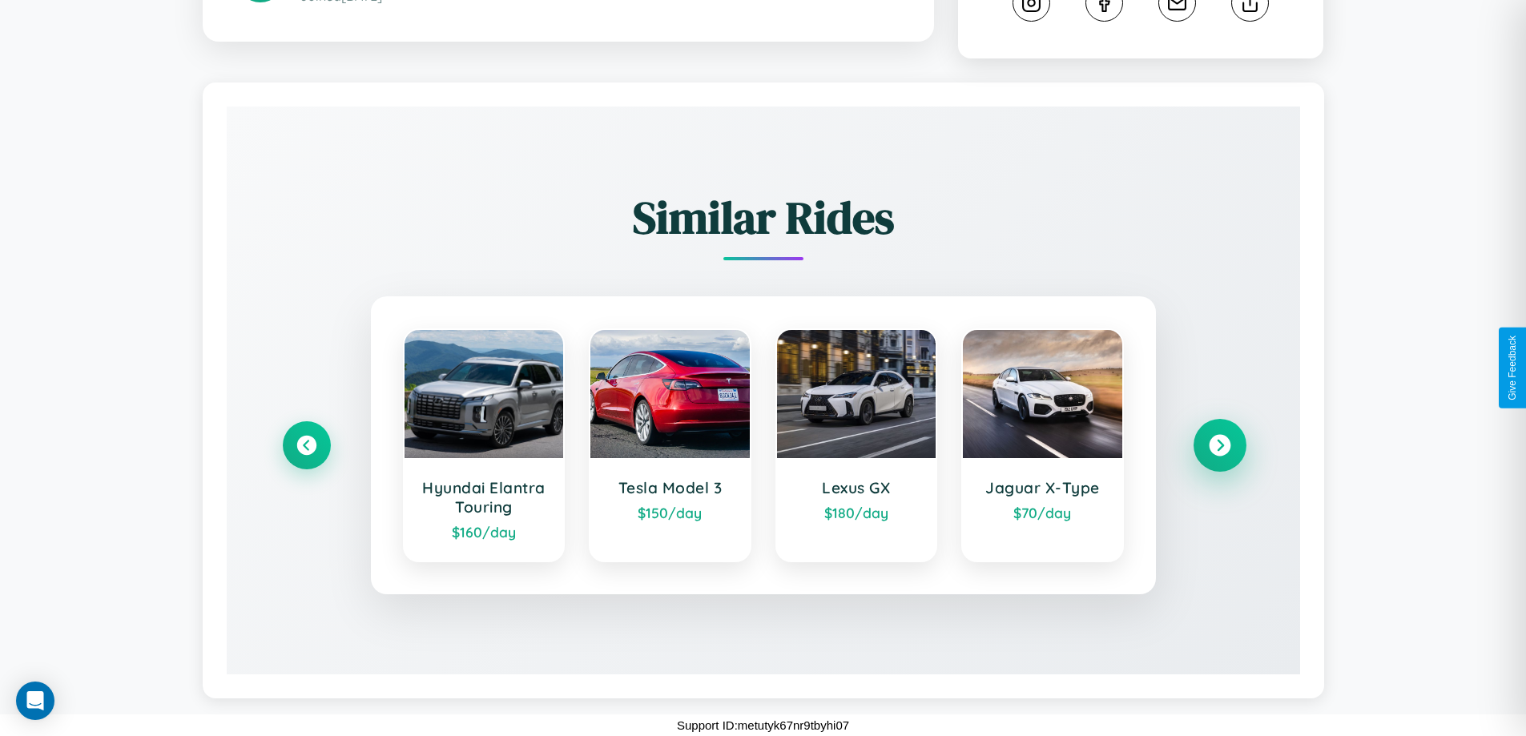
click at [1219, 445] on icon at bounding box center [1220, 446] width 22 height 22
